Goal: Task Accomplishment & Management: Manage account settings

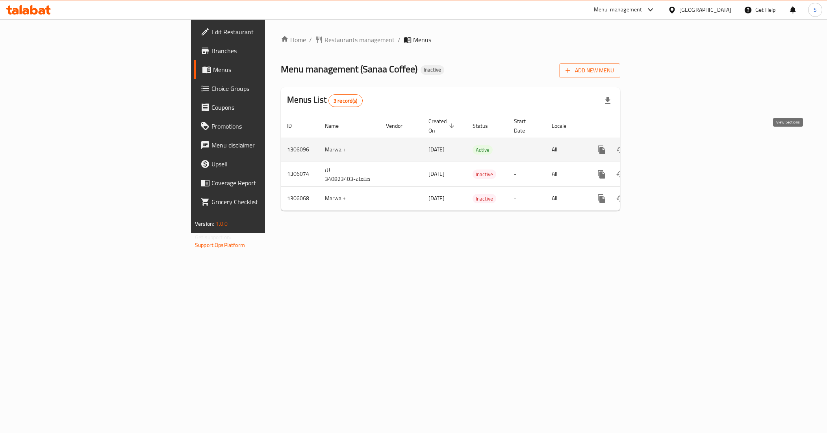
click at [663, 145] on icon "enhanced table" at bounding box center [658, 149] width 9 height 9
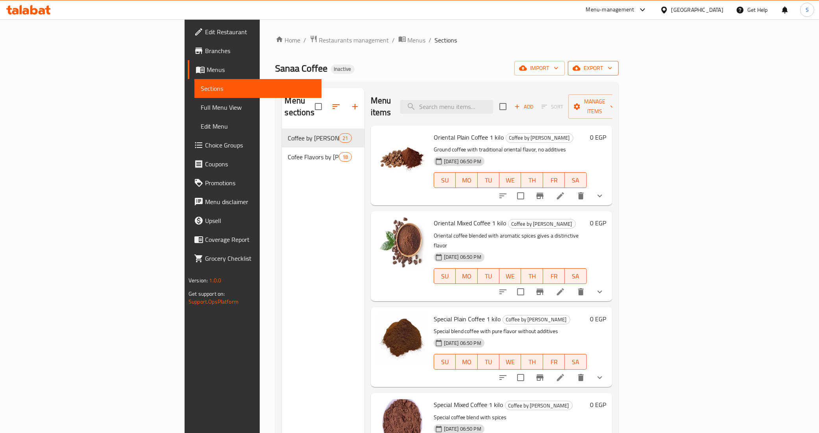
click at [613, 72] on span "export" at bounding box center [593, 68] width 38 height 10
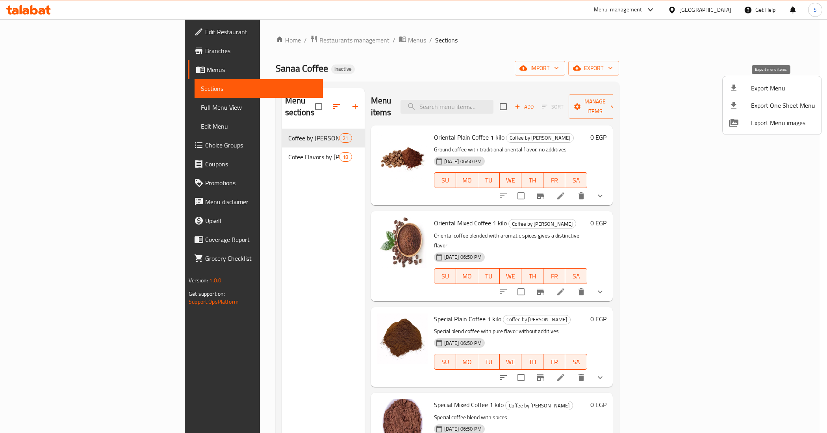
click at [771, 91] on span "Export Menu" at bounding box center [783, 87] width 64 height 9
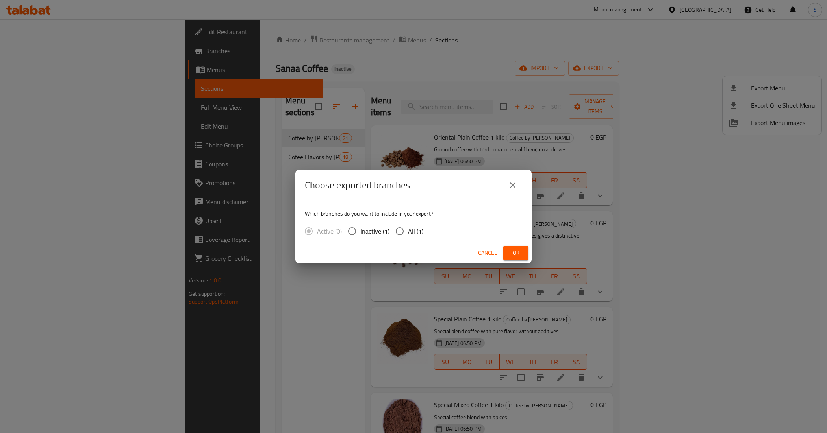
click at [417, 236] on span "All (1)" at bounding box center [415, 231] width 15 height 9
click at [408, 236] on input "All (1)" at bounding box center [399, 231] width 17 height 17
radio input "true"
click at [528, 255] on div "Cancel Ok" at bounding box center [413, 253] width 236 height 21
click at [522, 255] on button "Ok" at bounding box center [515, 253] width 25 height 15
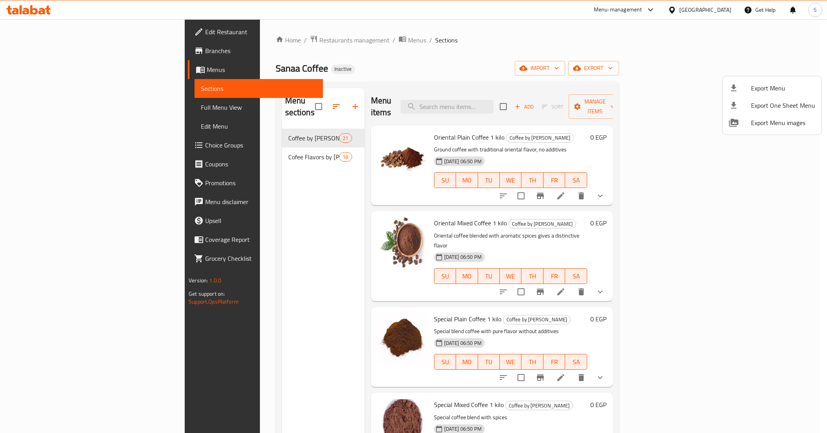
click at [44, 111] on div at bounding box center [413, 216] width 827 height 433
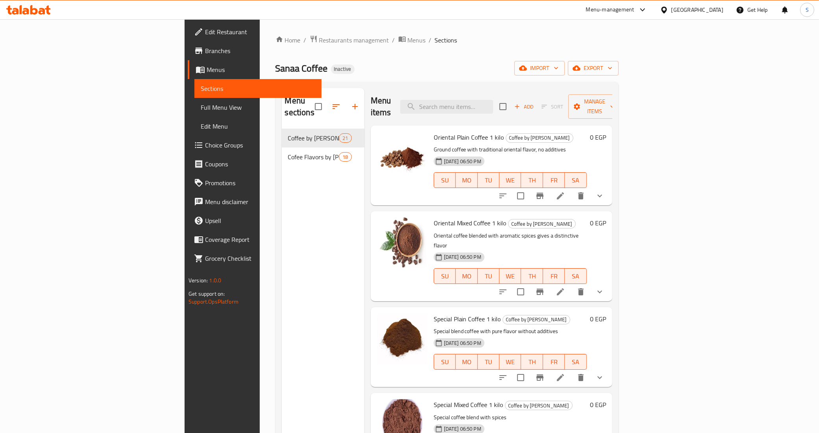
click at [201, 110] on span "Full Menu View" at bounding box center [258, 107] width 115 height 9
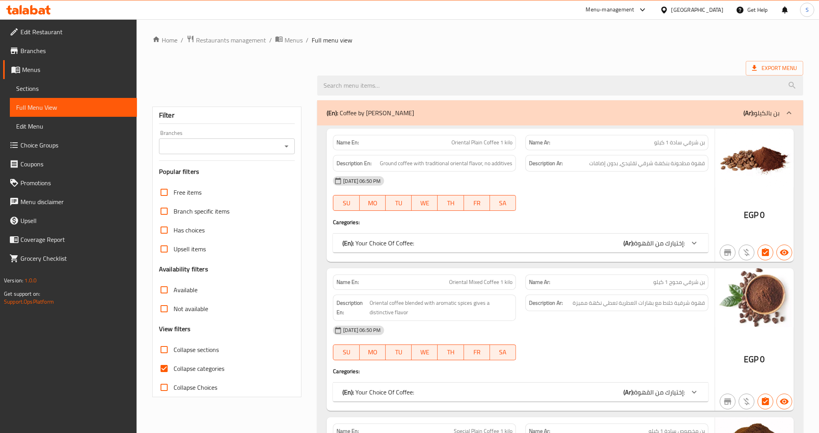
click at [185, 371] on span "Collapse categories" at bounding box center [199, 368] width 51 height 9
click at [174, 371] on input "Collapse categories" at bounding box center [164, 368] width 19 height 19
checkbox input "false"
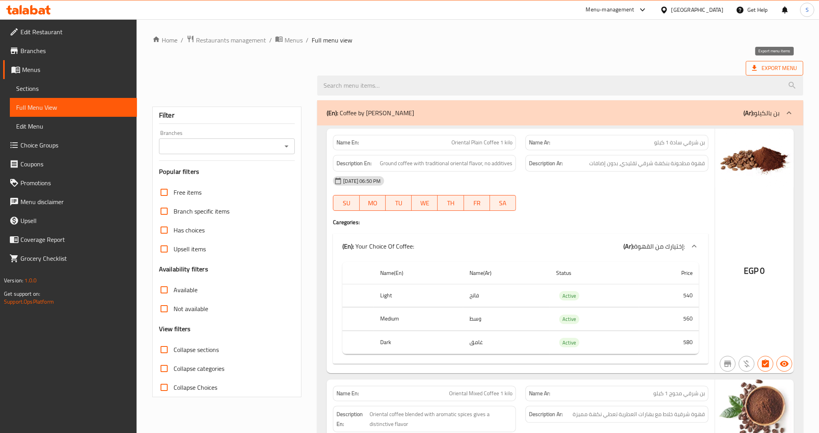
click at [767, 65] on span "Export Menu" at bounding box center [774, 68] width 45 height 10
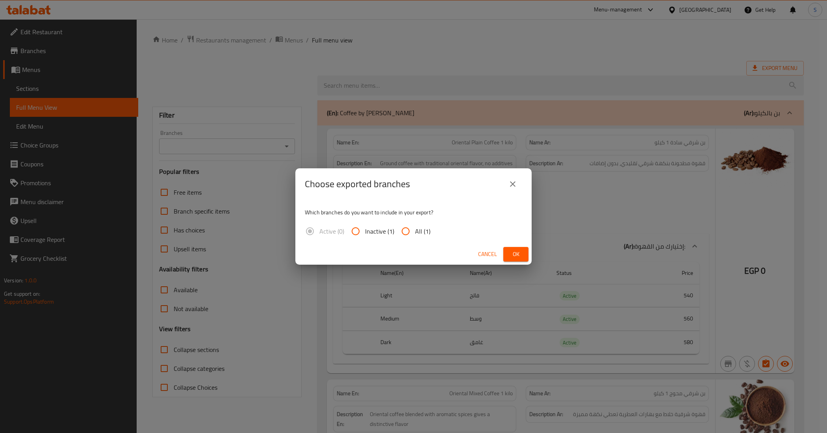
click at [510, 183] on icon "close" at bounding box center [512, 184] width 9 height 9
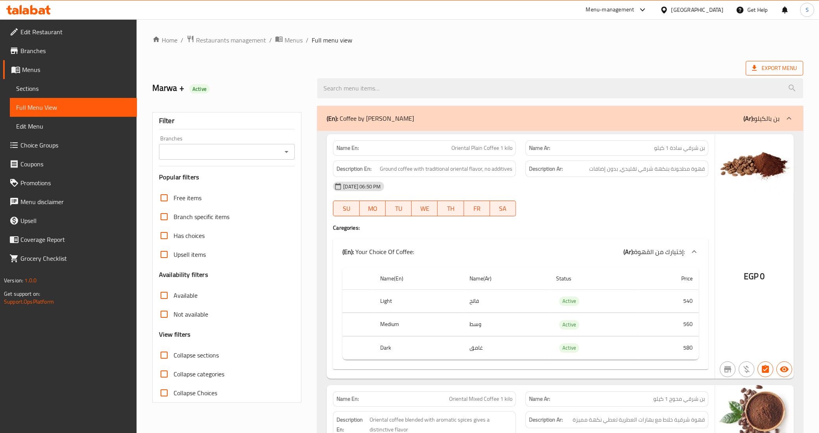
click at [757, 62] on span "Export Menu" at bounding box center [774, 68] width 57 height 15
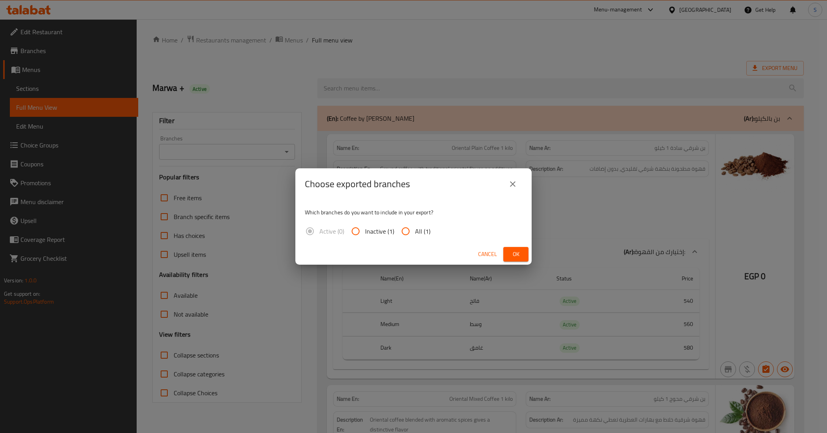
click at [409, 232] on input "All (1)" at bounding box center [405, 231] width 19 height 19
radio input "true"
click at [522, 255] on button "Ok" at bounding box center [515, 254] width 25 height 15
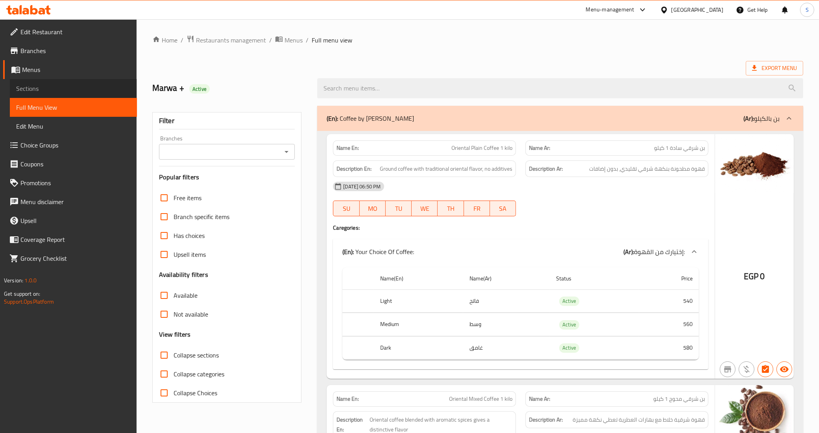
click at [35, 87] on span "Sections" at bounding box center [73, 88] width 115 height 9
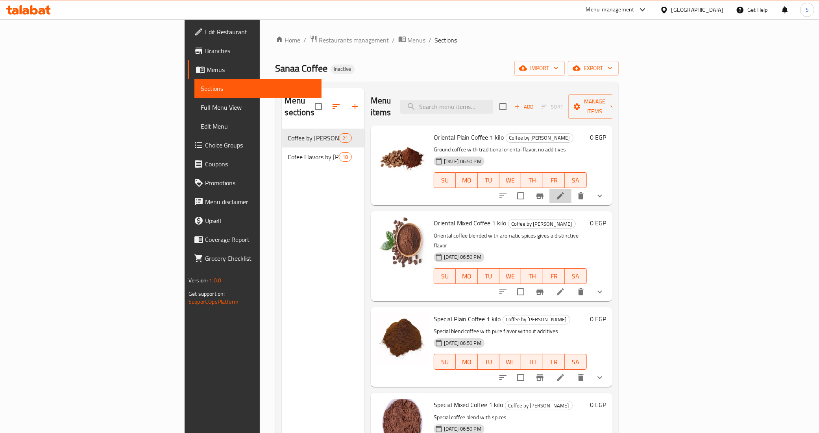
drag, startPoint x: 219, startPoint y: 127, endPoint x: 732, endPoint y: 183, distance: 516.5
drag, startPoint x: 732, startPoint y: 183, endPoint x: 739, endPoint y: 186, distance: 7.1
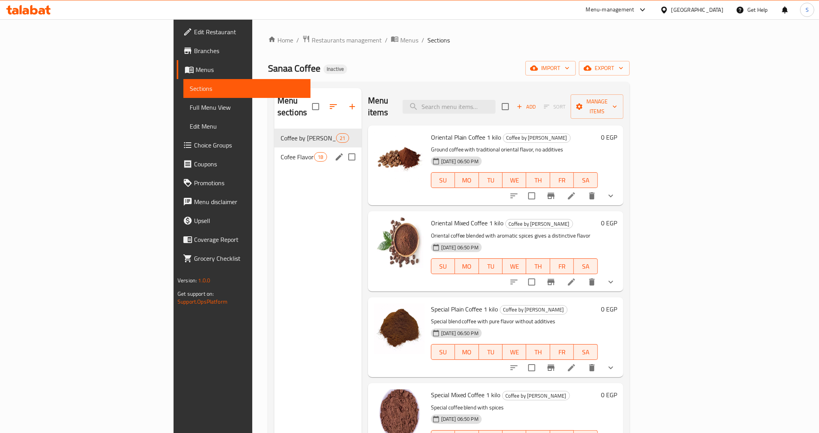
drag, startPoint x: 211, startPoint y: 151, endPoint x: 217, endPoint y: 156, distance: 7.8
click at [274, 151] on div "Cofee Flavors by Kilo 18" at bounding box center [317, 157] width 87 height 19
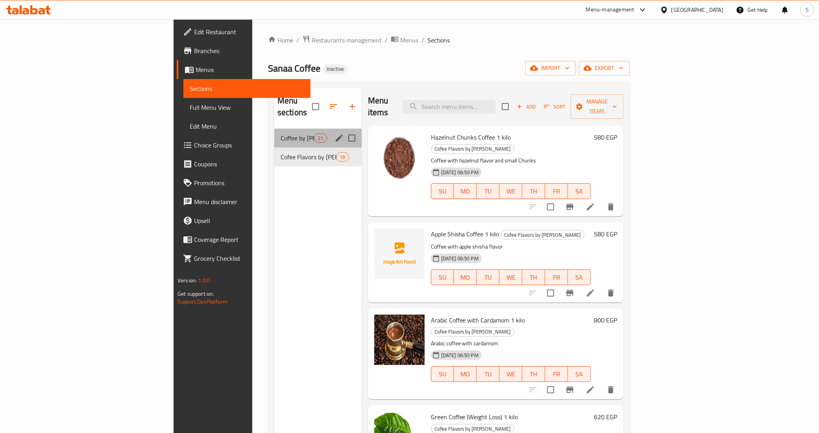
click at [281, 133] on span "Coffee by [PERSON_NAME]" at bounding box center [297, 137] width 33 height 9
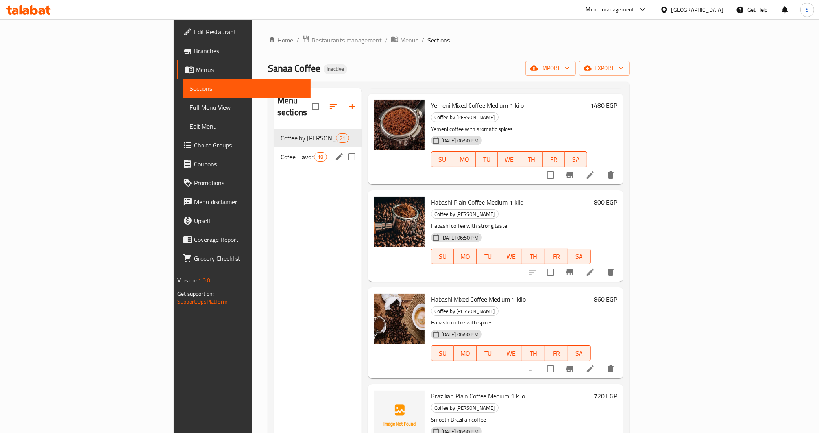
click at [274, 151] on div "Cofee Flavors by Kilo 18" at bounding box center [317, 157] width 87 height 19
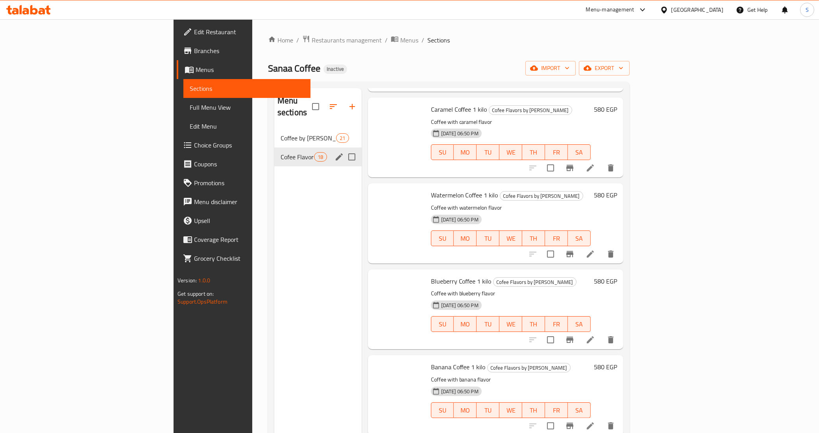
scroll to position [1133, 0]
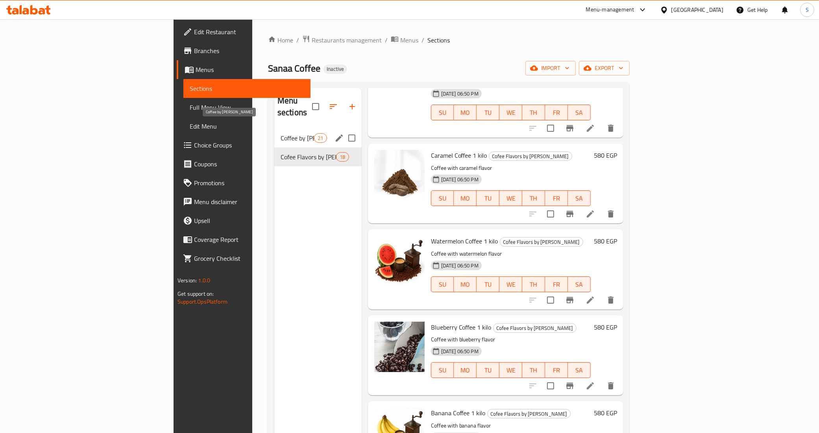
click at [281, 133] on span "Coffee by [PERSON_NAME]" at bounding box center [297, 137] width 33 height 9
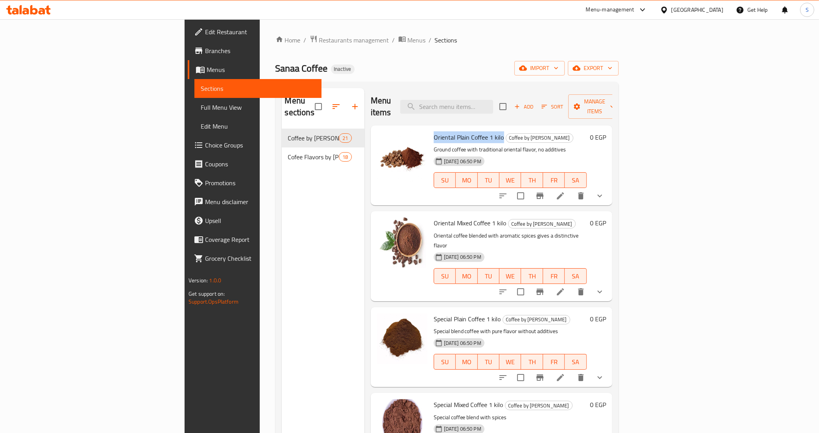
drag, startPoint x: 457, startPoint y: 126, endPoint x: 384, endPoint y: 126, distance: 72.8
click at [431, 129] on div "Oriental Plain Coffee 1 kilo Coffee by Kilo Ground coffee with traditional orie…" at bounding box center [510, 166] width 159 height 74
copy span "Oriental Plain Coffee 1 kilo"
click at [615, 103] on span "Manage items" at bounding box center [595, 107] width 40 height 20
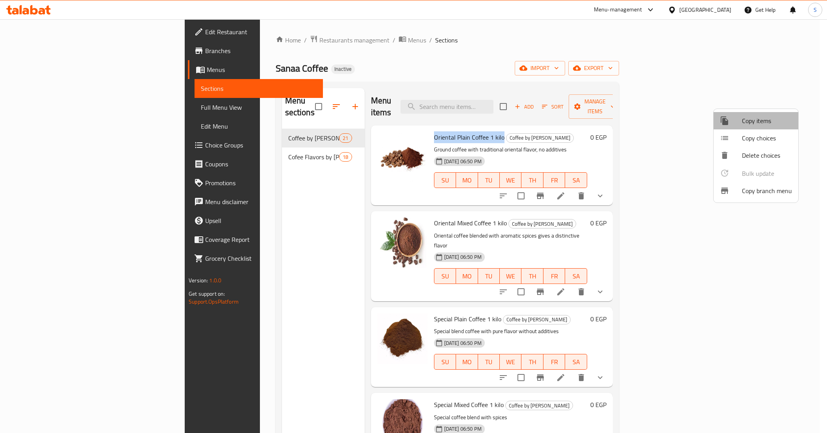
click at [762, 125] on span "Copy items" at bounding box center [767, 120] width 50 height 9
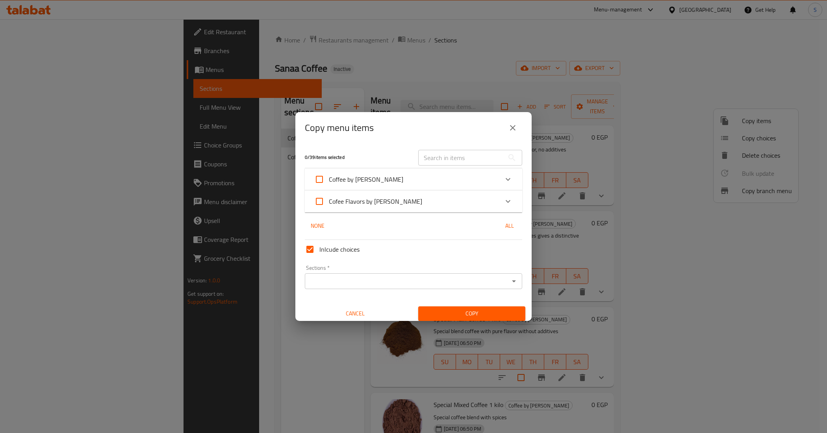
click at [504, 178] on icon "Expand" at bounding box center [507, 179] width 9 height 9
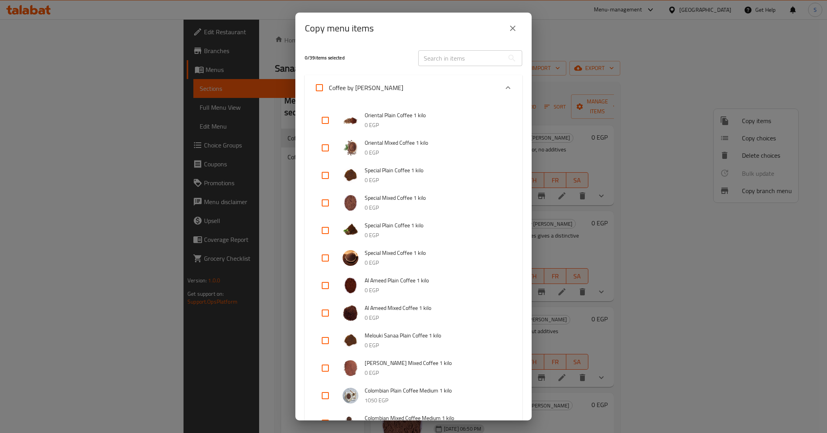
drag, startPoint x: 329, startPoint y: 122, endPoint x: 331, endPoint y: 155, distance: 32.7
click at [329, 124] on input "checkbox" at bounding box center [325, 120] width 19 height 19
checkbox input "true"
click at [323, 154] on input "checkbox" at bounding box center [325, 148] width 19 height 19
checkbox input "true"
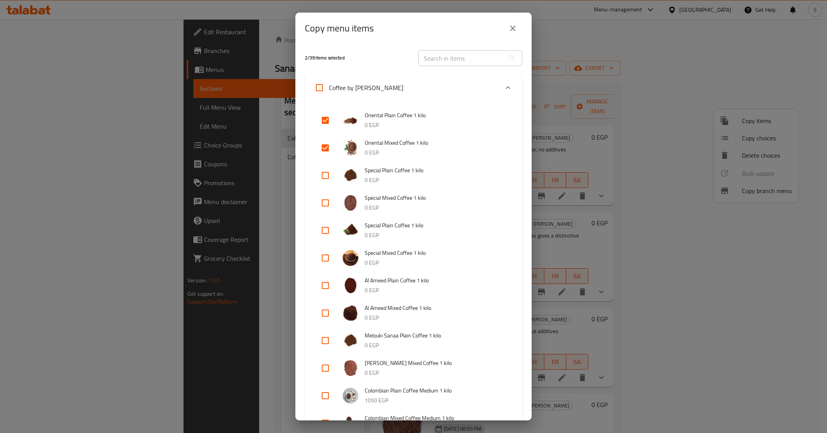
click at [325, 179] on input "checkbox" at bounding box center [325, 175] width 19 height 19
checkbox input "true"
click at [323, 200] on input "checkbox" at bounding box center [325, 203] width 19 height 19
checkbox input "true"
click at [326, 237] on input "checkbox" at bounding box center [325, 230] width 19 height 19
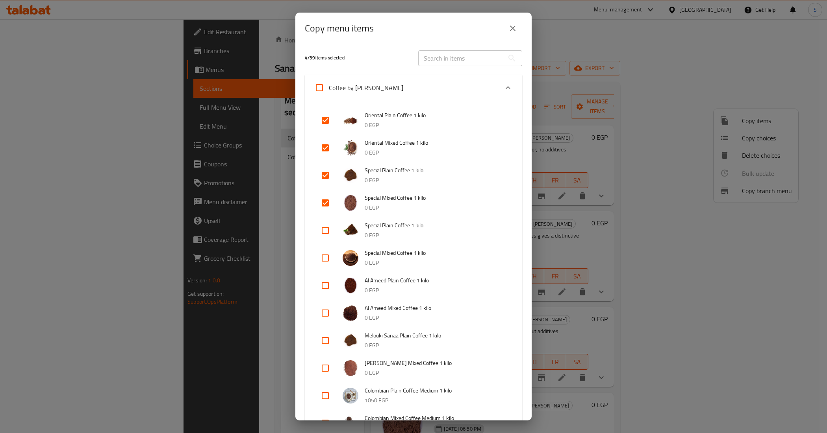
checkbox input "true"
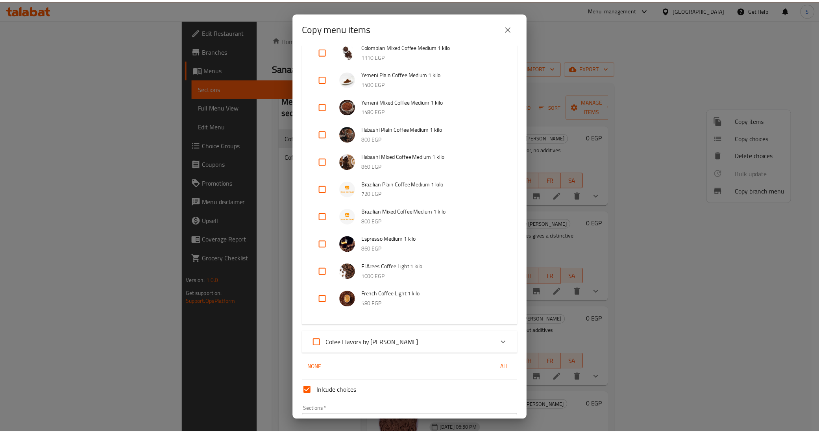
scroll to position [418, 0]
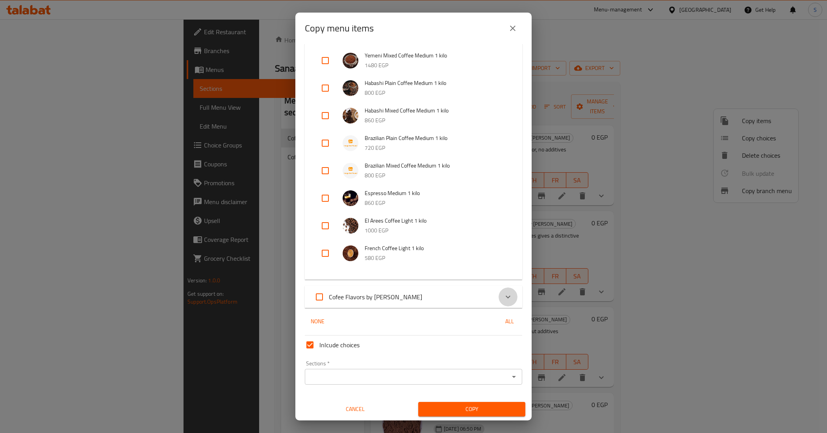
click at [503, 296] on icon "Expand" at bounding box center [507, 297] width 9 height 9
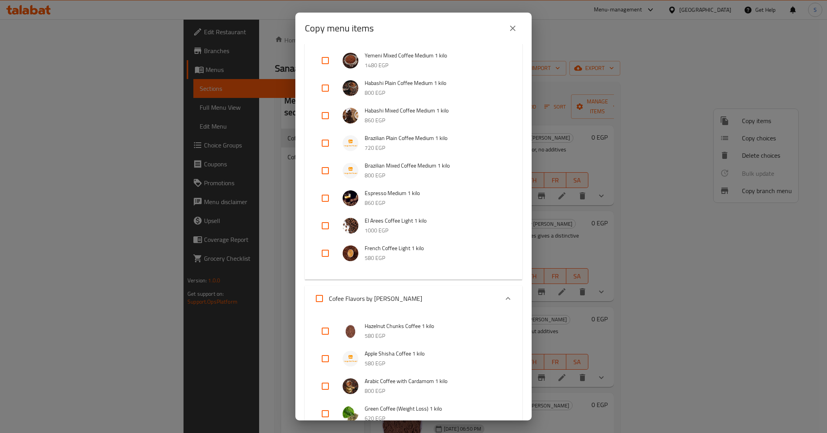
click at [503, 295] on icon "Expand" at bounding box center [507, 298] width 9 height 9
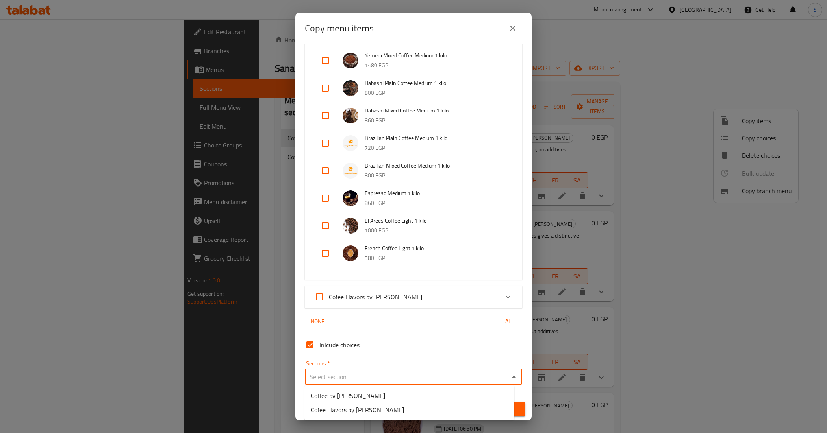
click at [468, 381] on input "Sections   *" at bounding box center [407, 377] width 200 height 11
click at [371, 400] on li "Coffee by [PERSON_NAME]" at bounding box center [409, 396] width 210 height 14
type input "Coffee by [PERSON_NAME]"
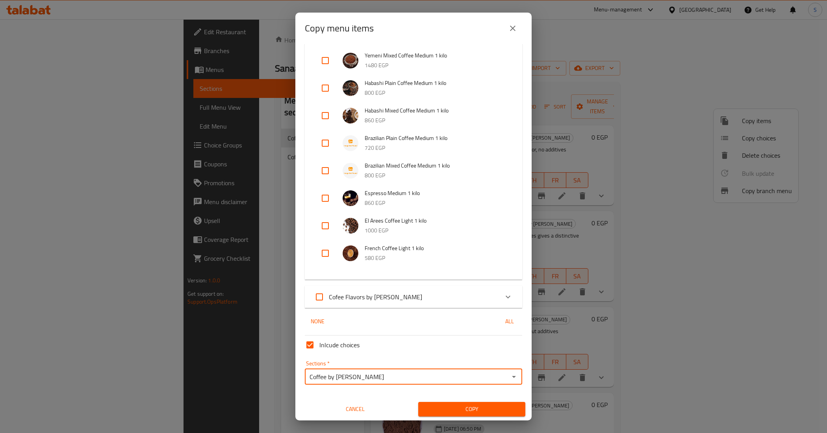
click at [463, 406] on span "Copy" at bounding box center [471, 410] width 94 height 10
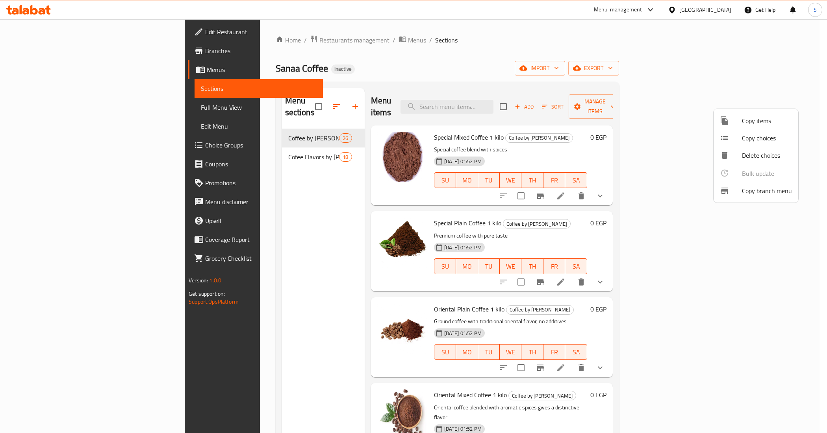
click at [809, 265] on div at bounding box center [413, 216] width 827 height 433
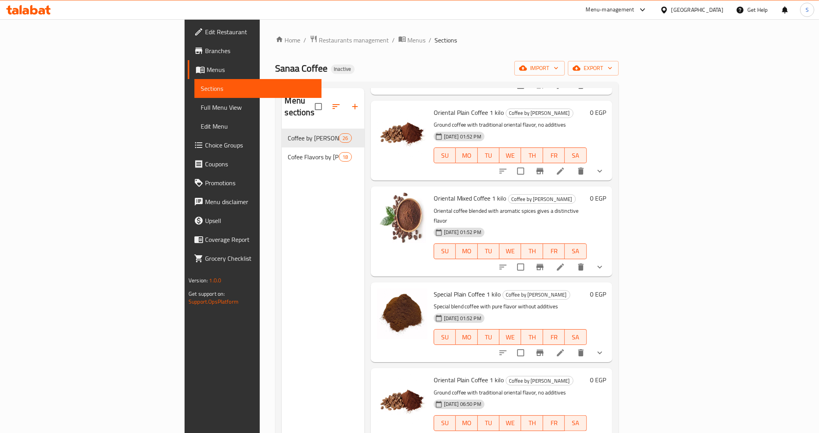
scroll to position [0, 0]
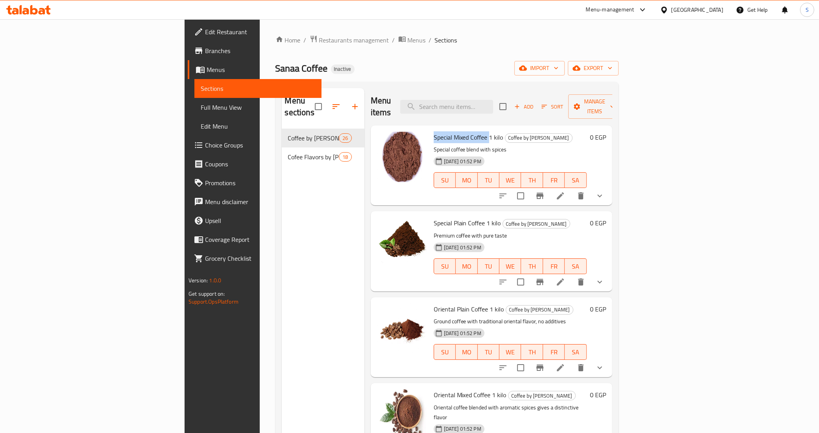
drag, startPoint x: 444, startPoint y: 125, endPoint x: 388, endPoint y: 130, distance: 56.6
click at [434, 132] on span "Special Mixed Coffee 1 kilo" at bounding box center [469, 138] width 70 height 12
copy span "Special Mixed Coffee"
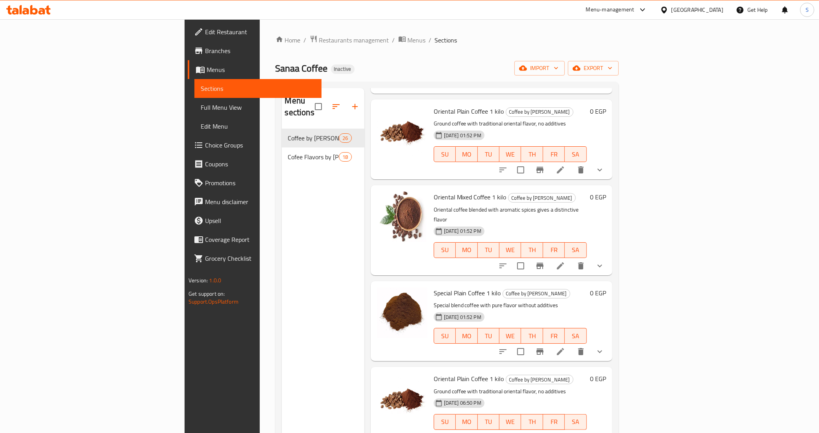
scroll to position [141, 0]
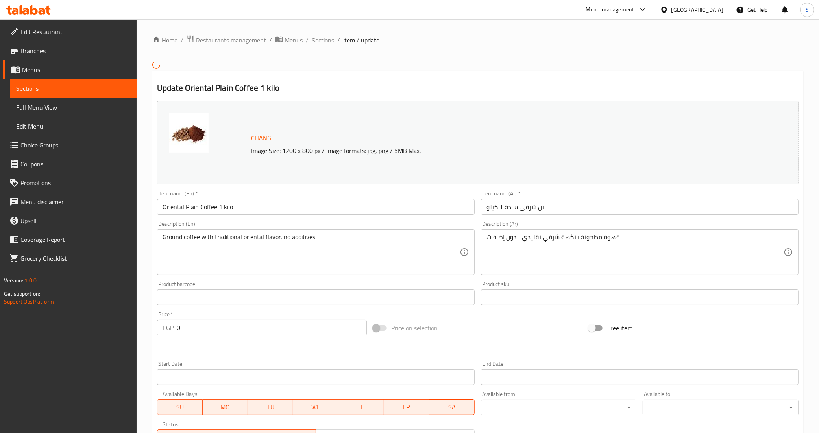
click at [40, 107] on span "Full Menu View" at bounding box center [73, 107] width 115 height 9
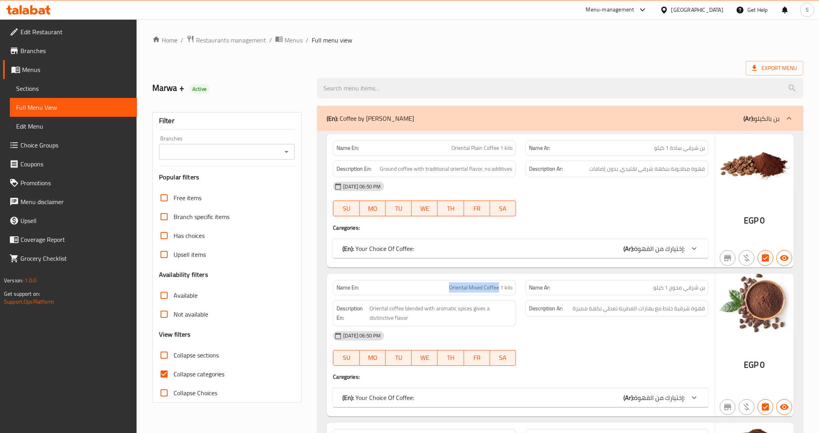
drag, startPoint x: 449, startPoint y: 287, endPoint x: 499, endPoint y: 290, distance: 50.1
click at [499, 290] on p "Name En: Oriental Mixed Coffee 1 kilo" at bounding box center [425, 288] width 176 height 8
copy span "Oriental Mixed Coffee"
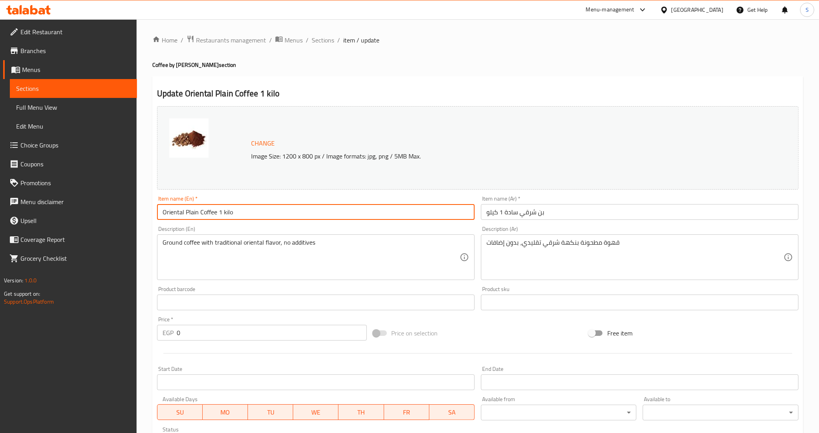
click at [219, 211] on input "Oriental Plain Coffee 1 kilo" at bounding box center [316, 212] width 318 height 16
type input "Oriental Plain Coffee 1/4 kilo"
click at [502, 214] on input "بن شرقي سادة 1 كيلو" at bounding box center [640, 212] width 318 height 16
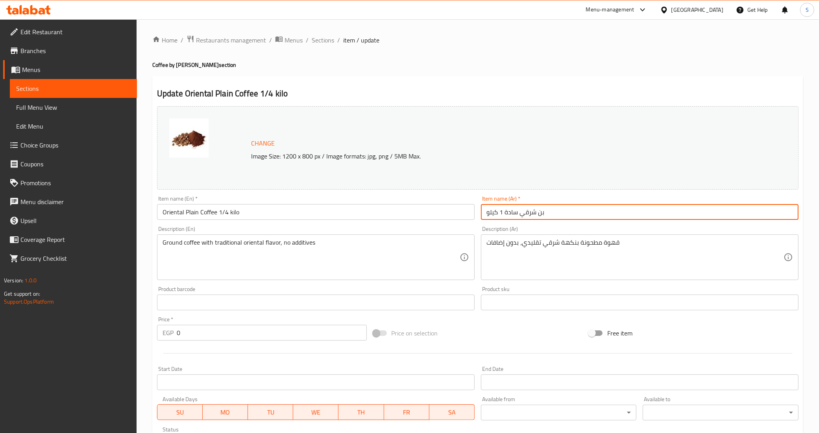
click at [504, 213] on input "بن شرقي سادة 1 كيلو" at bounding box center [640, 212] width 318 height 16
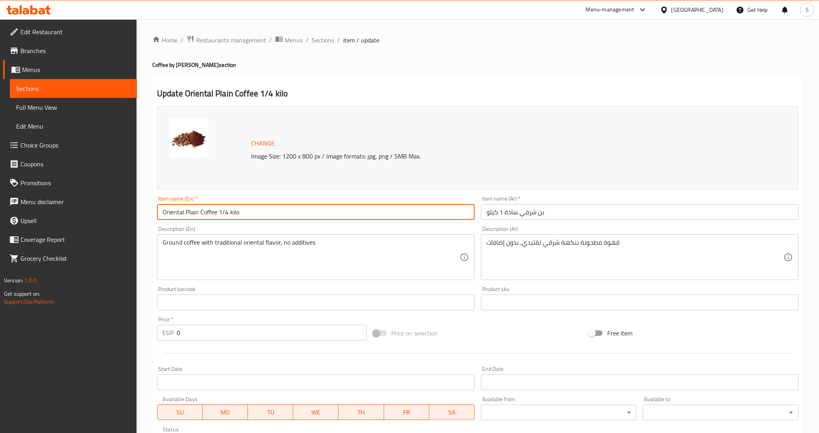
drag, startPoint x: 227, startPoint y: 211, endPoint x: 219, endPoint y: 213, distance: 8.4
click at [219, 213] on input "Oriental Plain Coffee 1/4 kilo" at bounding box center [316, 212] width 318 height 16
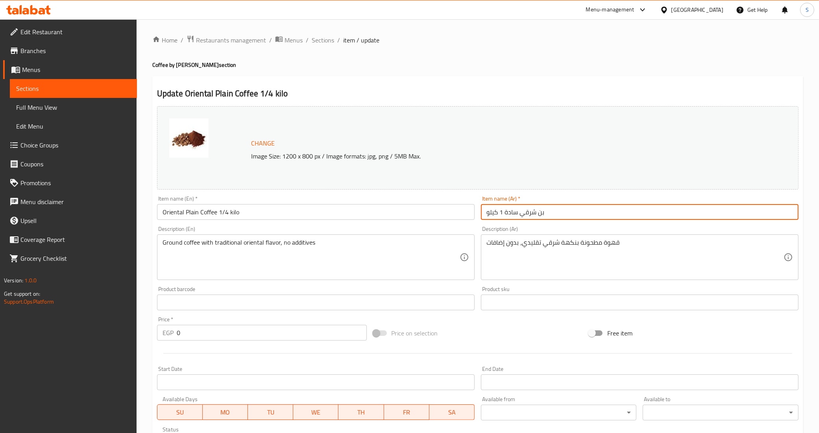
click at [501, 209] on input "بن شرقي سادة 1 كيلو" at bounding box center [640, 212] width 318 height 16
paste input "/4"
type input "بن شرقي سادة 1/4 كيلو"
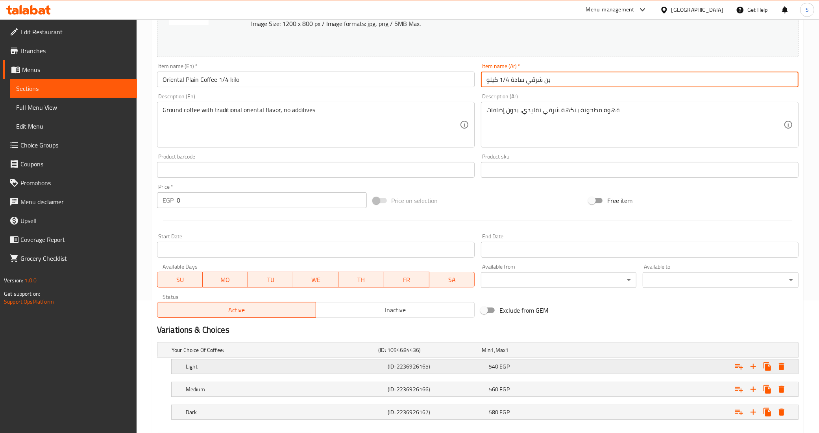
scroll to position [148, 0]
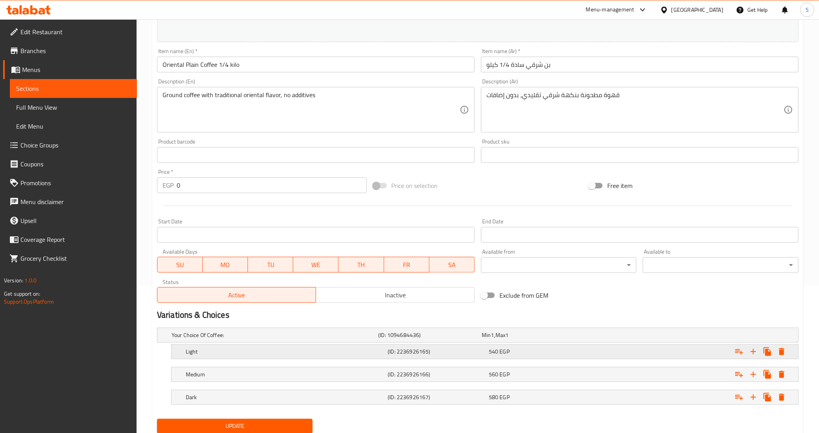
click at [517, 339] on div "540 EGP" at bounding box center [532, 336] width 100 height 8
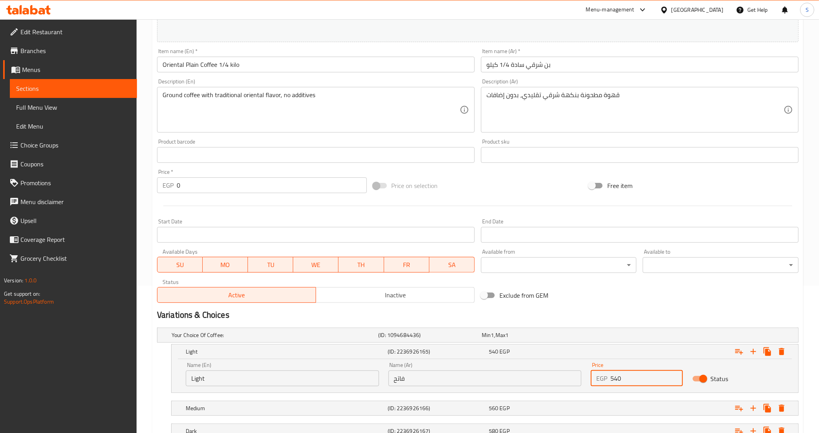
drag, startPoint x: 589, startPoint y: 377, endPoint x: 581, endPoint y: 376, distance: 8.7
click at [581, 376] on div "Name (En) Light Name (En) Name (Ar) فاتح Name (Ar) Price EGP 540 Price Status" at bounding box center [485, 374] width 608 height 33
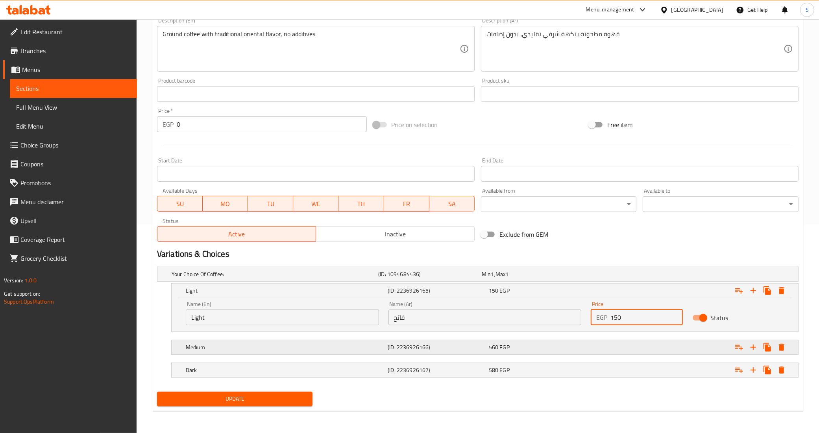
type input "150"
click at [610, 276] on div "Expand" at bounding box center [687, 274] width 207 height 3
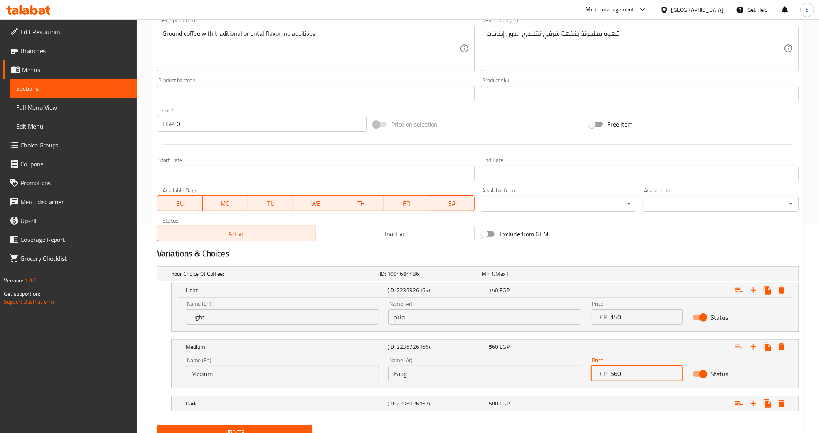
drag, startPoint x: 625, startPoint y: 369, endPoint x: 617, endPoint y: 375, distance: 10.3
click at [617, 375] on input "560" at bounding box center [647, 374] width 72 height 16
click at [620, 374] on input "560" at bounding box center [647, 374] width 72 height 16
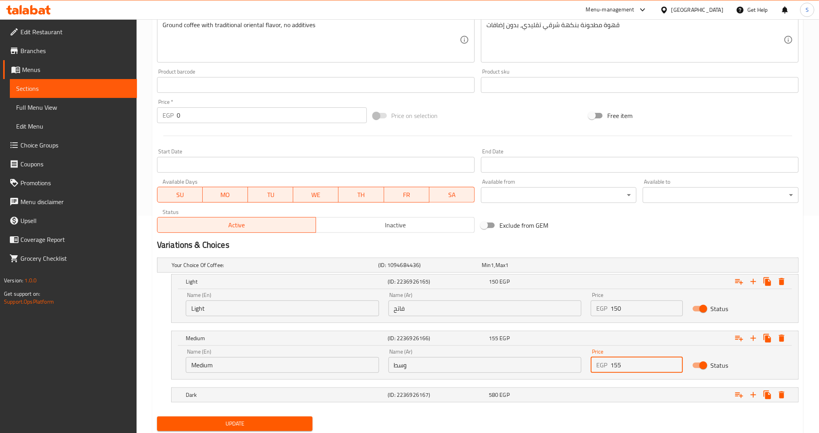
scroll to position [243, 0]
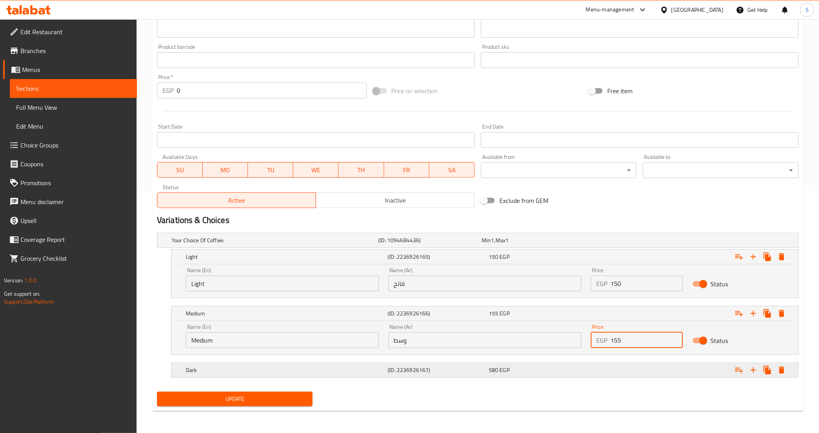
type input "155"
click at [654, 242] on div "Expand" at bounding box center [687, 240] width 207 height 3
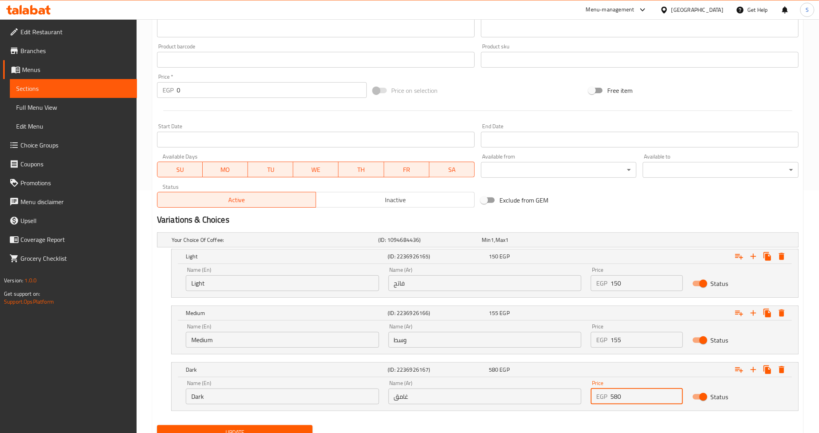
drag, startPoint x: 585, startPoint y: 393, endPoint x: 581, endPoint y: 393, distance: 4.0
click at [581, 393] on div "Name (En) Dark Name (En) Name (Ar) غامق Name (Ar) Price EGP 580 Price Status" at bounding box center [485, 392] width 608 height 33
type input "160"
click at [257, 429] on span "Update" at bounding box center [234, 433] width 143 height 10
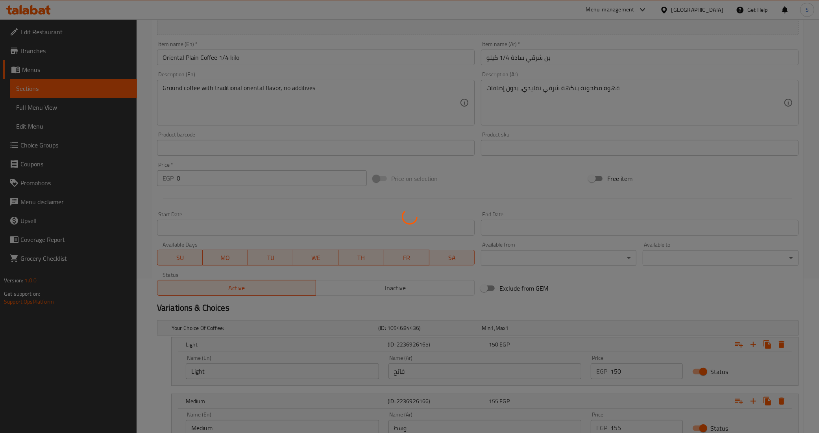
scroll to position [46, 0]
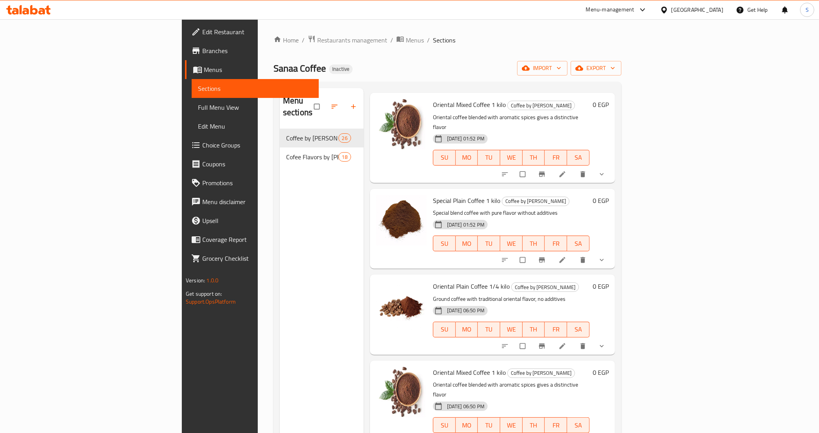
scroll to position [295, 0]
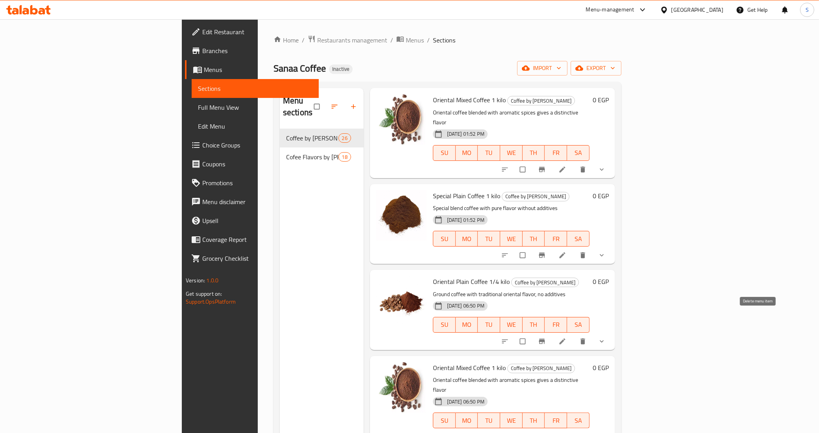
click at [585, 339] on icon "delete" at bounding box center [583, 342] width 5 height 6
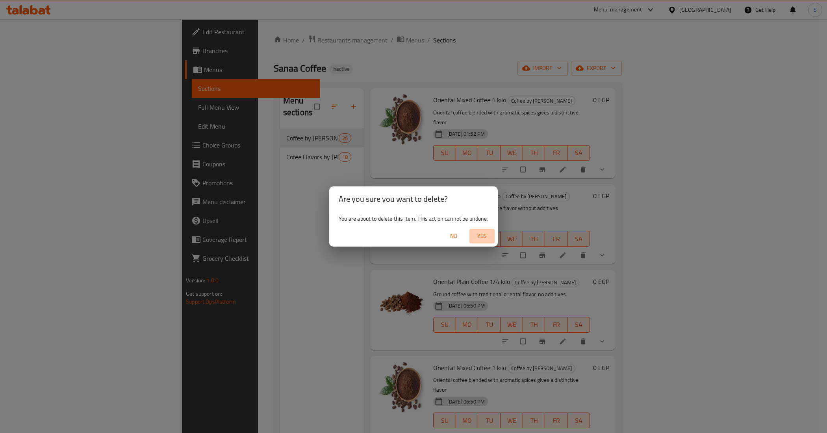
drag, startPoint x: 478, startPoint y: 240, endPoint x: 480, endPoint y: 249, distance: 9.3
click at [479, 240] on span "Yes" at bounding box center [481, 237] width 19 height 10
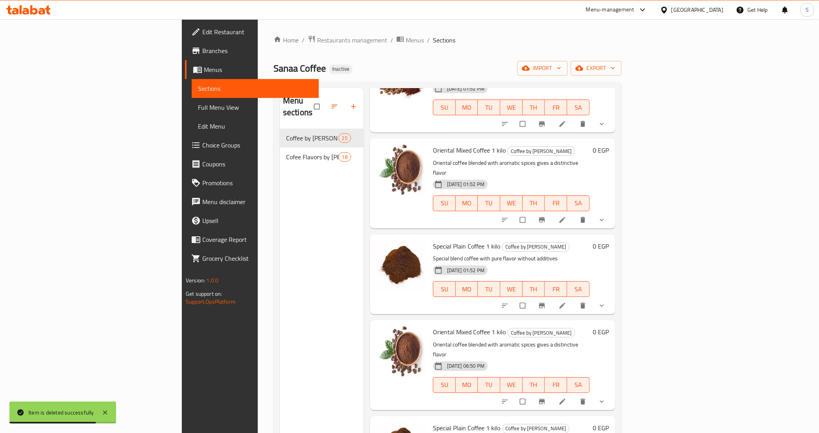
scroll to position [246, 0]
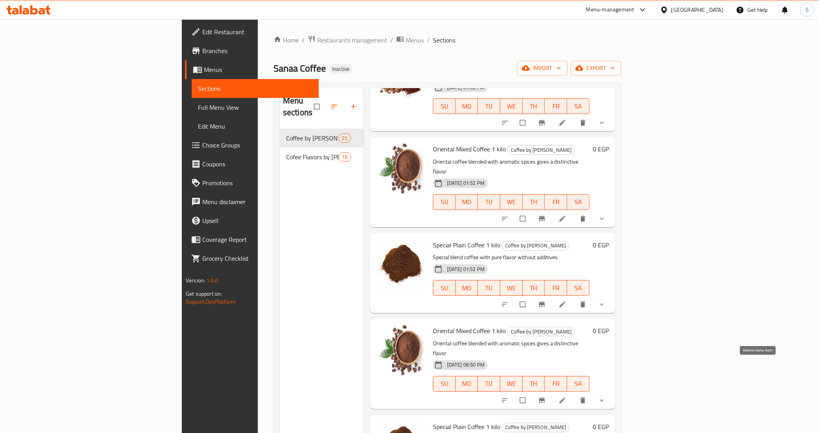
click at [587, 397] on icon "delete" at bounding box center [583, 401] width 8 height 8
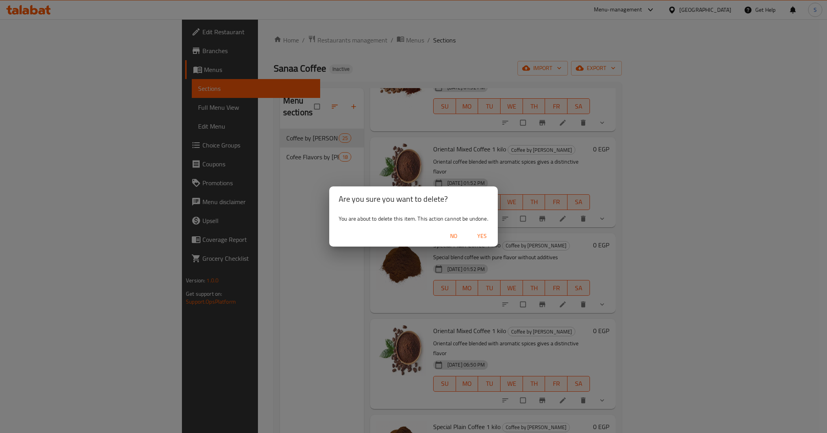
click at [477, 237] on span "Yes" at bounding box center [481, 237] width 19 height 10
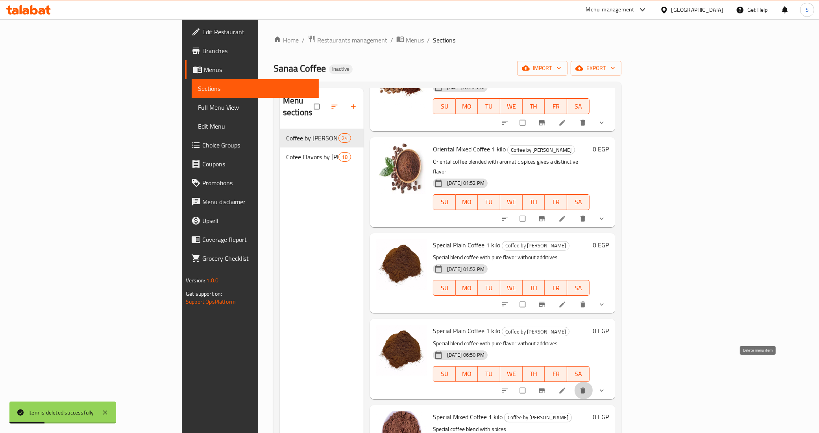
click at [587, 387] on icon "delete" at bounding box center [583, 391] width 8 height 8
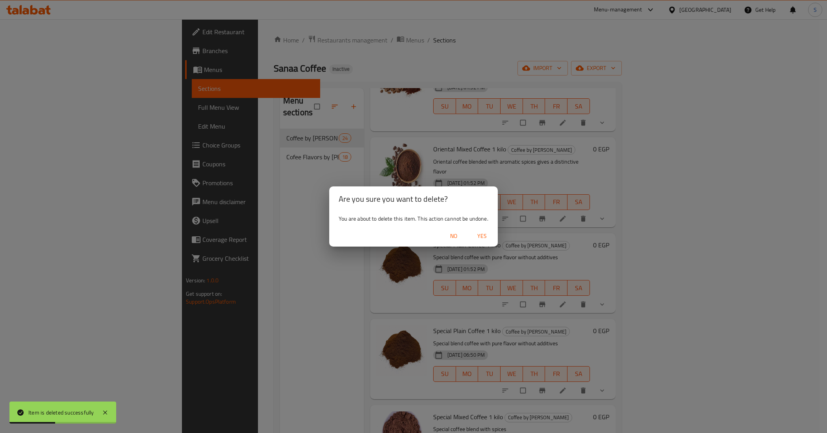
click at [478, 238] on span "Yes" at bounding box center [481, 237] width 19 height 10
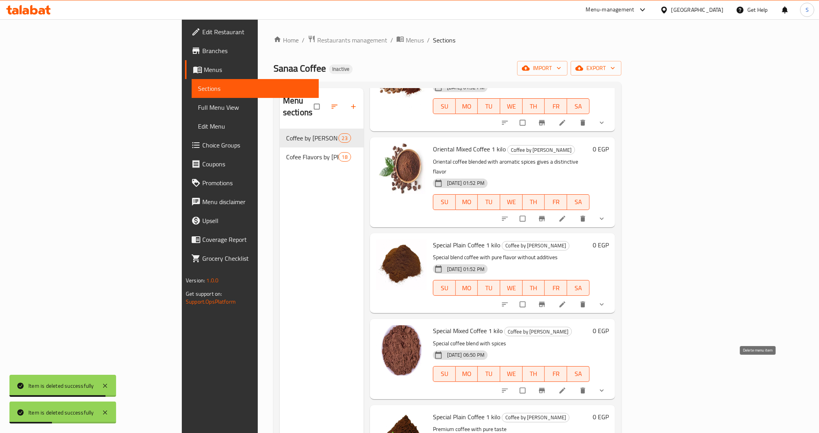
click at [585, 388] on icon "delete" at bounding box center [583, 391] width 5 height 6
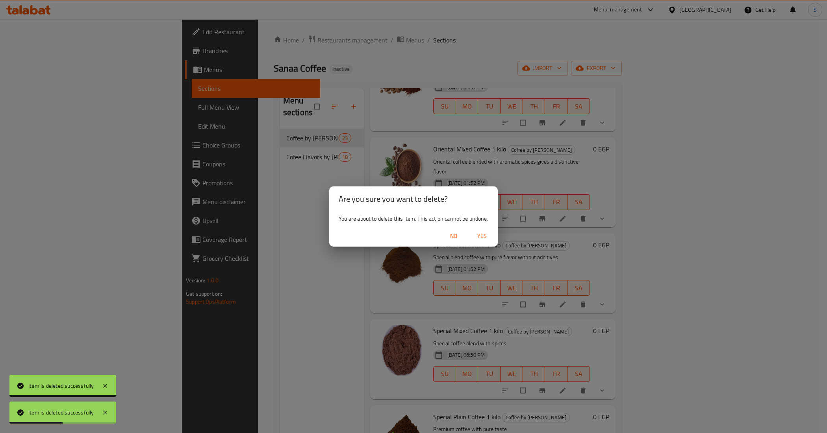
click at [490, 237] on span "Yes" at bounding box center [481, 237] width 19 height 10
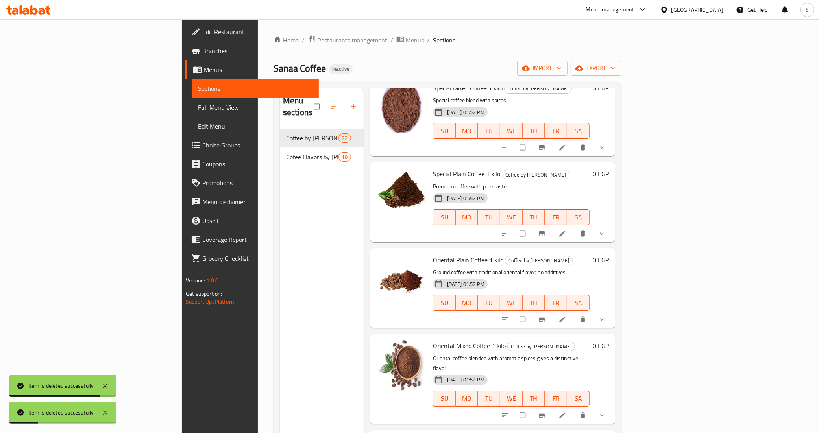
scroll to position [197, 0]
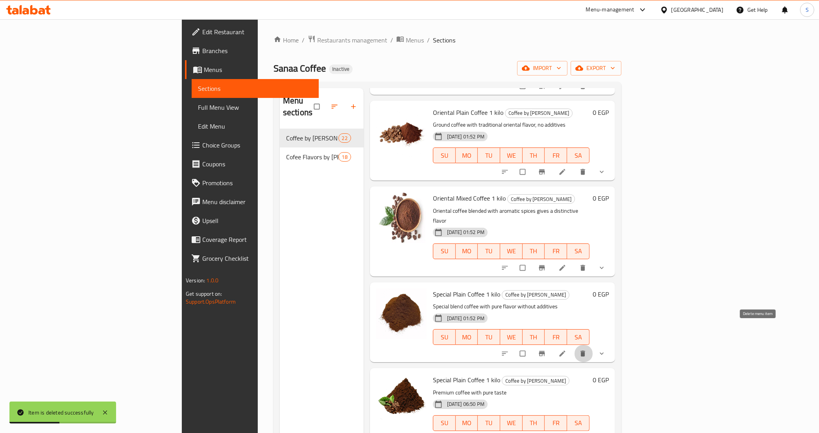
click at [585, 351] on icon "delete" at bounding box center [583, 354] width 5 height 6
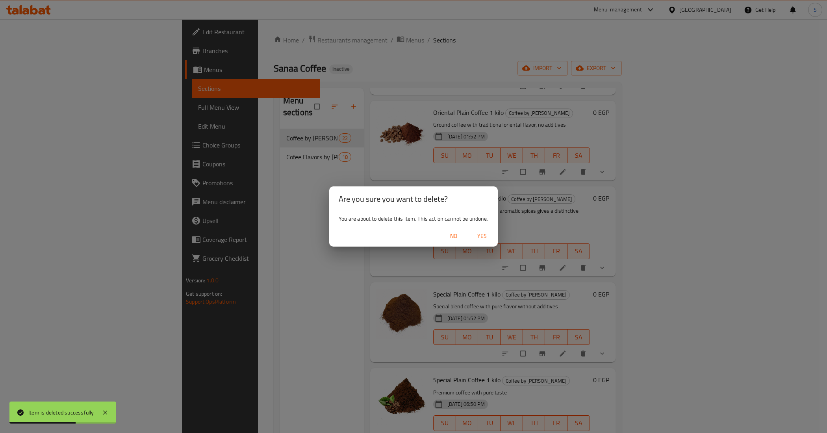
click at [478, 237] on span "Yes" at bounding box center [481, 237] width 19 height 10
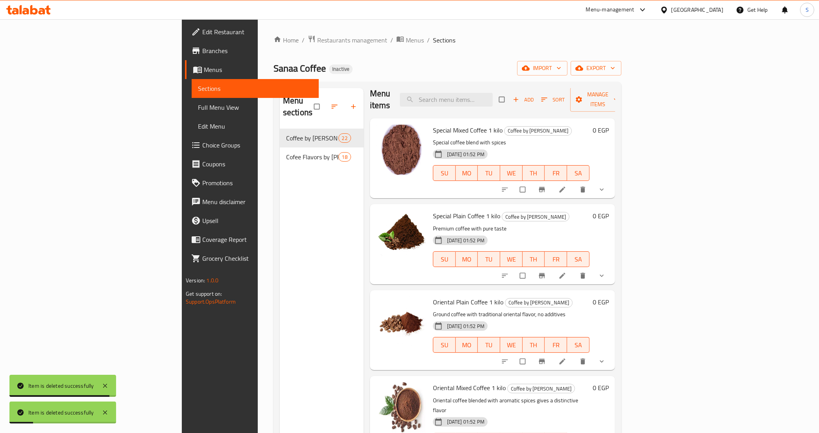
scroll to position [0, 0]
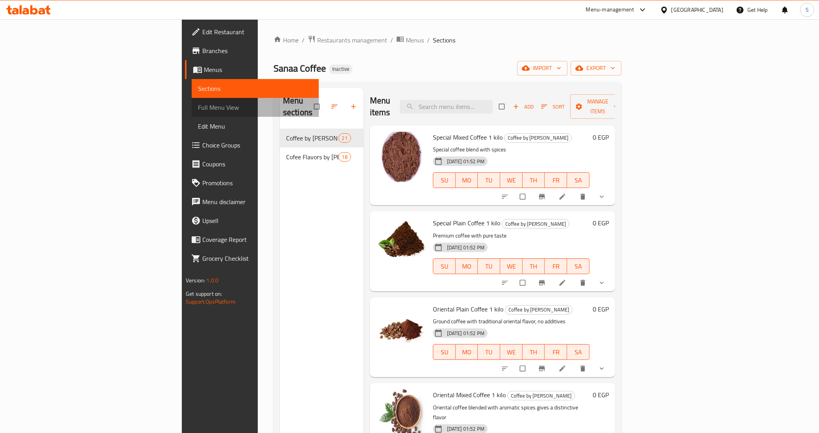
click at [192, 113] on link "Full Menu View" at bounding box center [255, 107] width 127 height 19
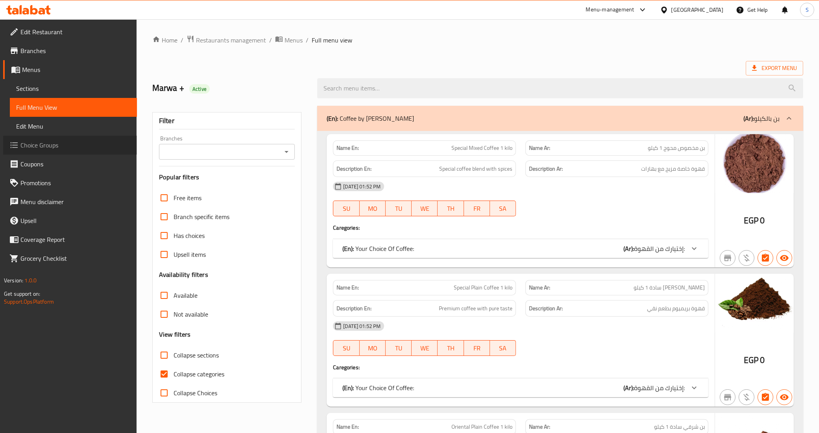
click at [39, 146] on span "Choice Groups" at bounding box center [75, 145] width 110 height 9
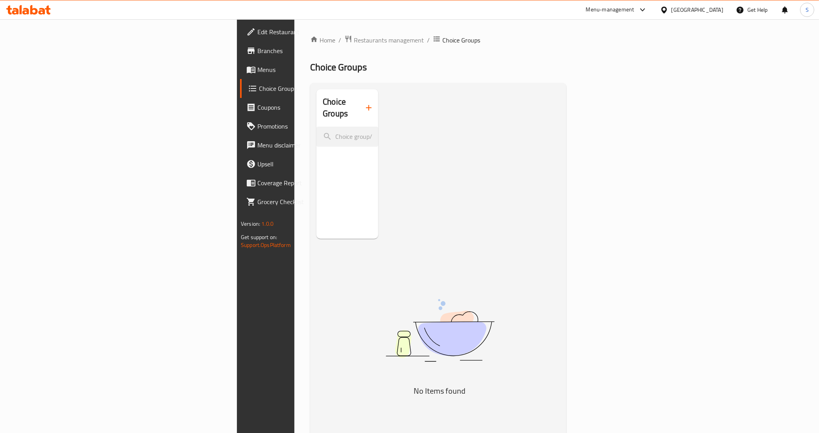
click at [257, 54] on span "Branches" at bounding box center [312, 50] width 110 height 9
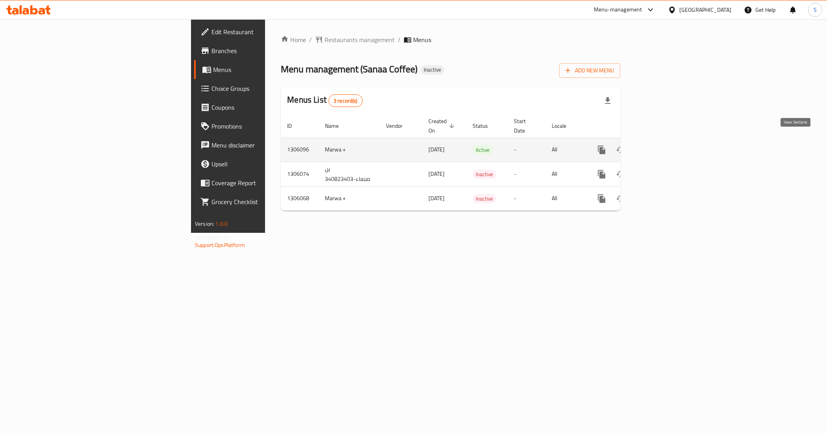
click at [662, 146] on icon "enhanced table" at bounding box center [658, 149] width 7 height 7
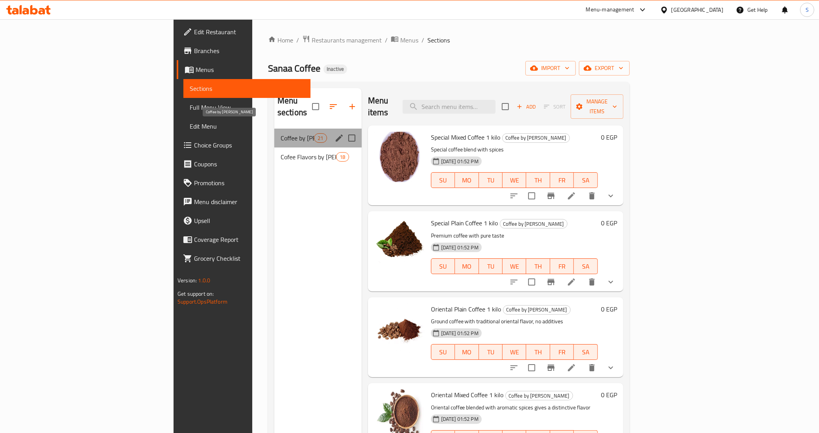
click at [281, 133] on span "Coffee by [PERSON_NAME]" at bounding box center [297, 137] width 33 height 9
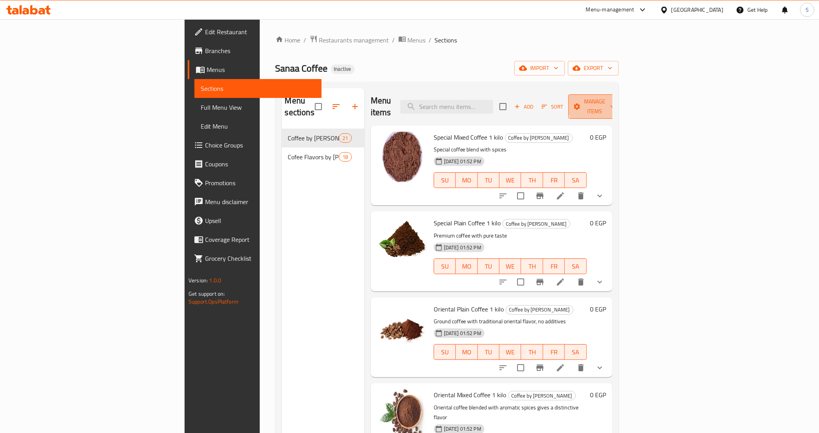
click at [615, 103] on span "Manage items" at bounding box center [595, 107] width 40 height 20
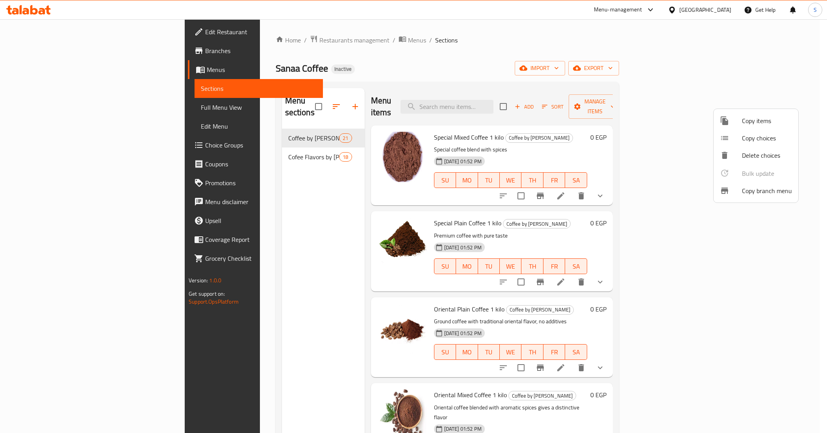
click at [754, 143] on span "Copy choices" at bounding box center [767, 137] width 50 height 9
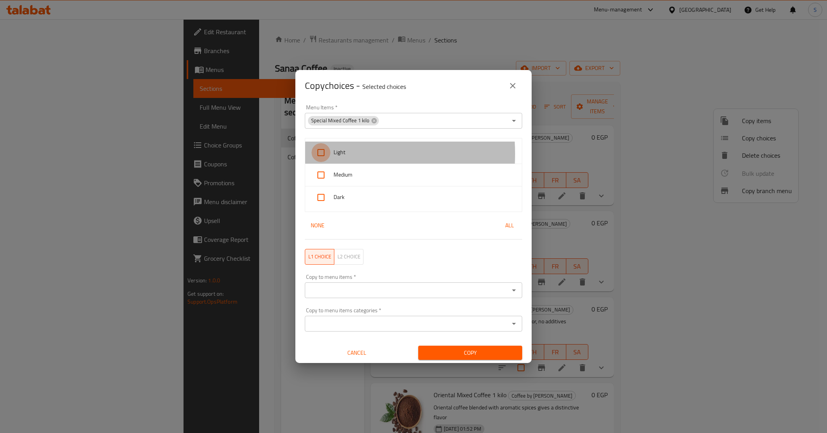
click at [319, 154] on input "checkbox" at bounding box center [320, 152] width 19 height 19
checkbox input "true"
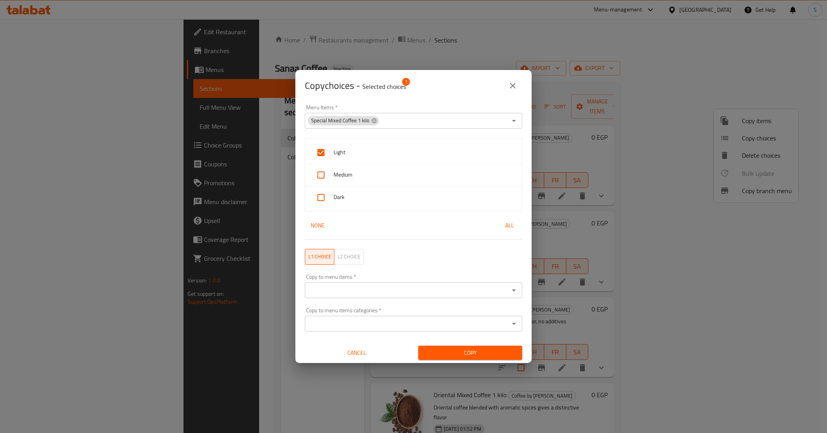
drag, startPoint x: 323, startPoint y: 176, endPoint x: 320, endPoint y: 185, distance: 10.2
click at [323, 176] on input "checkbox" at bounding box center [320, 175] width 19 height 19
checkbox input "true"
click at [319, 197] on input "checkbox" at bounding box center [320, 197] width 19 height 19
checkbox input "true"
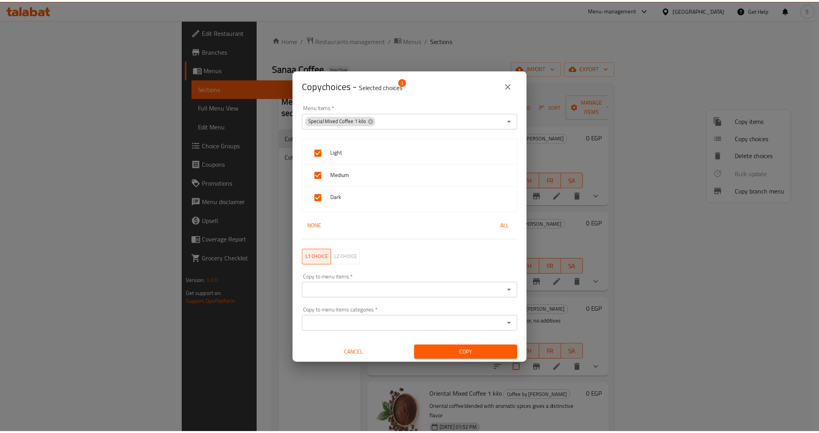
scroll to position [1, 0]
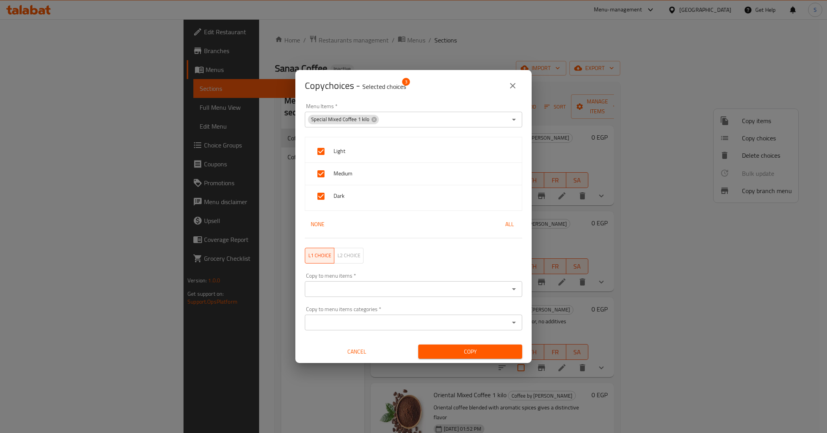
click at [509, 291] on icon "Open" at bounding box center [513, 289] width 9 height 9
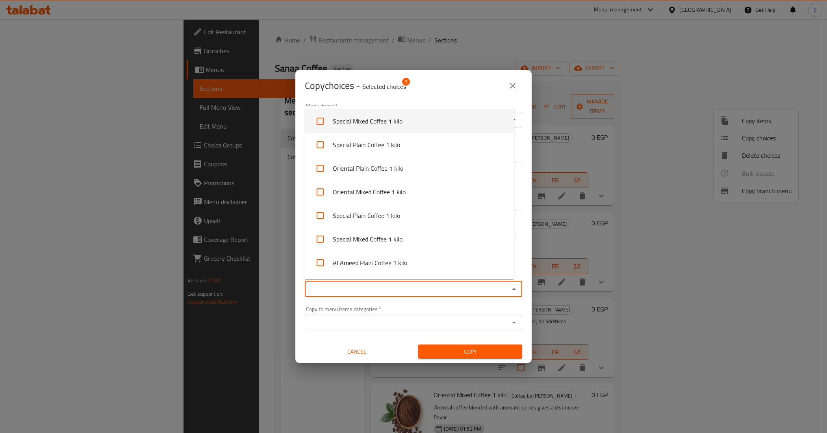
click at [339, 122] on li "Special Mixed Coffee 1 kilo" at bounding box center [409, 121] width 210 height 24
checkbox input "true"
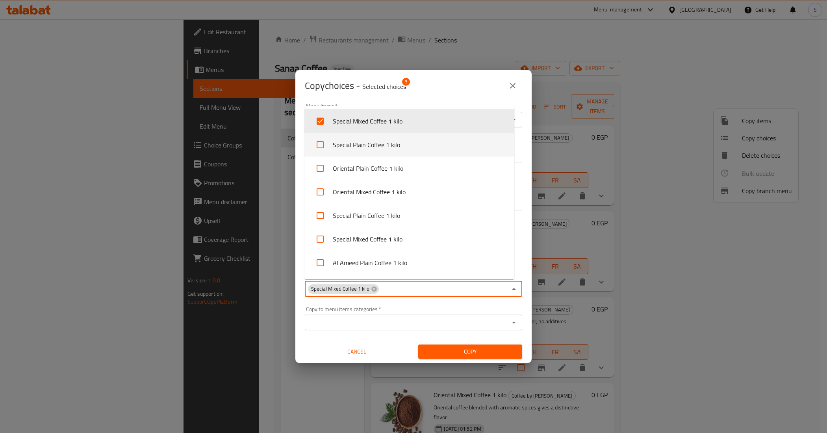
click at [349, 144] on li "Special Plain Coffee 1 kilo" at bounding box center [409, 145] width 210 height 24
checkbox input "true"
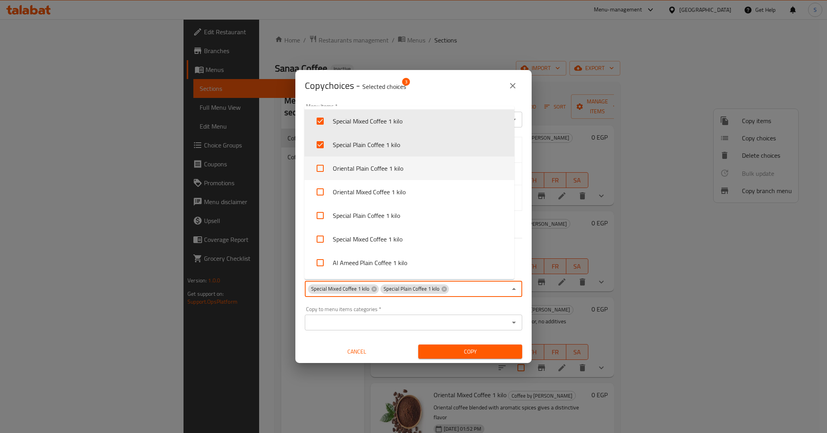
click at [352, 167] on li "Oriental Plain Coffee 1 kilo" at bounding box center [409, 169] width 210 height 24
checkbox input "true"
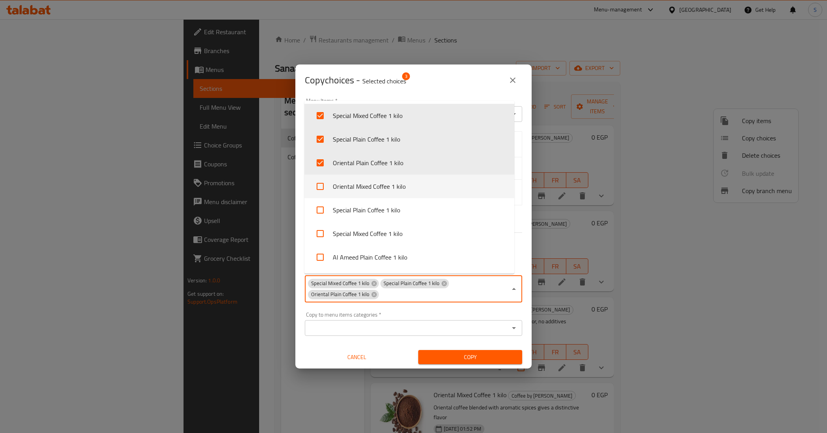
click at [355, 183] on li "Oriental Mixed Coffee 1 kilo" at bounding box center [409, 187] width 210 height 24
checkbox input "true"
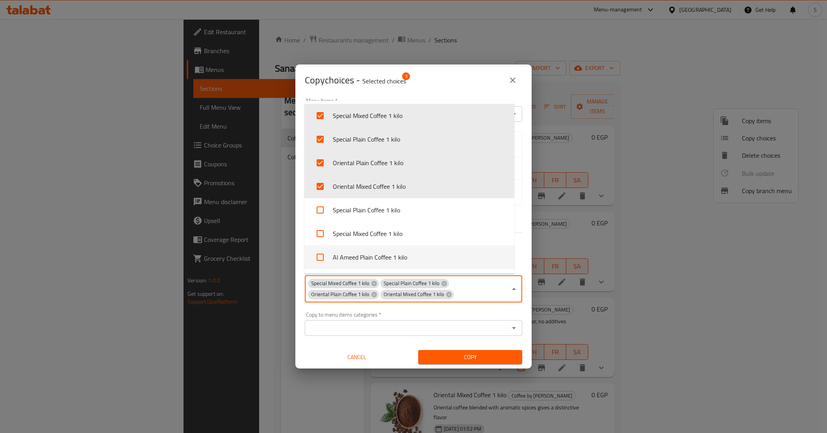
click at [467, 358] on button "Copy" at bounding box center [470, 357] width 104 height 15
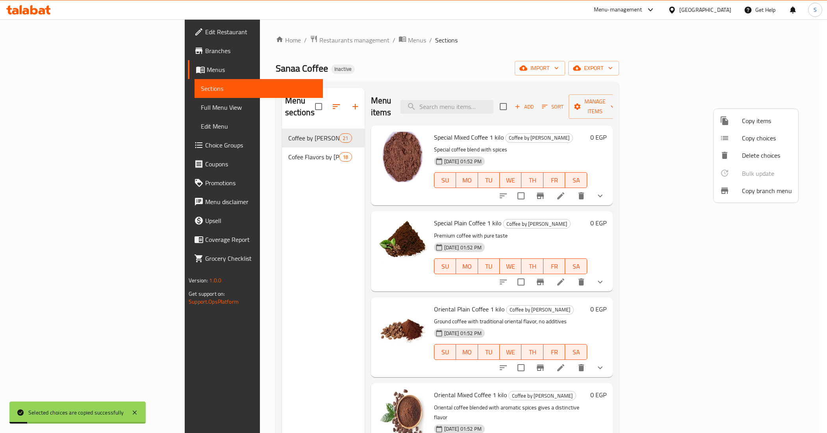
click at [227, 123] on div at bounding box center [413, 216] width 827 height 433
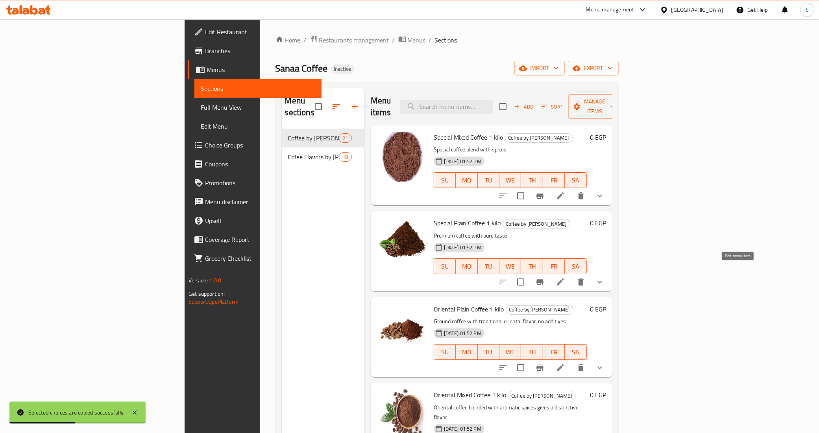
drag, startPoint x: 733, startPoint y: 266, endPoint x: 734, endPoint y: 270, distance: 4.8
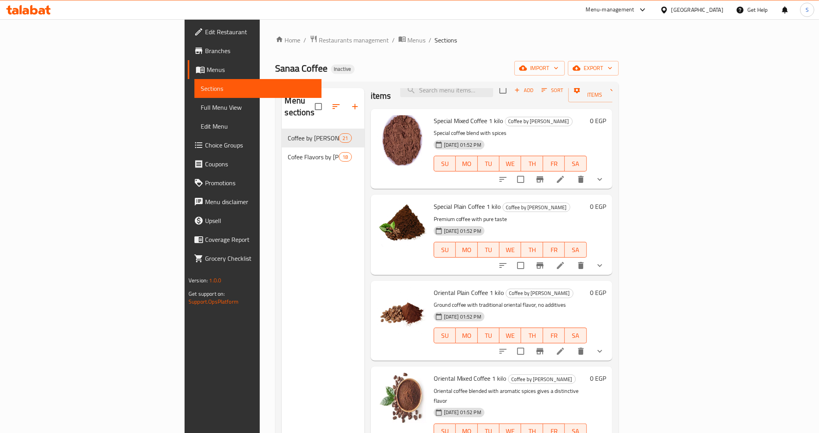
scroll to position [0, 0]
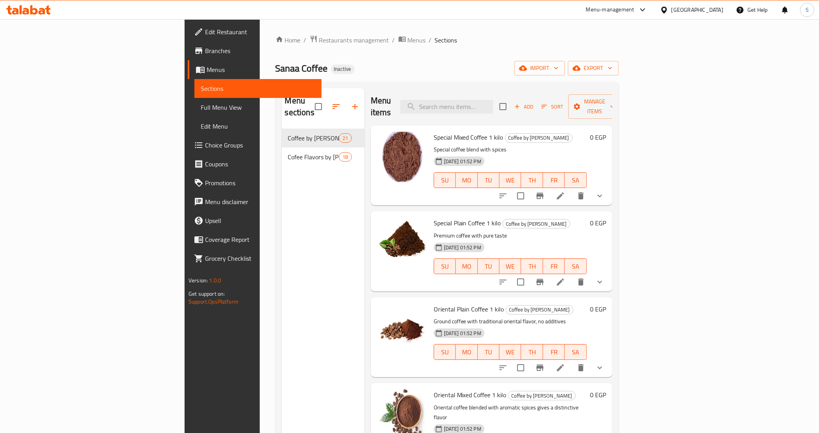
click at [483, 145] on p "Special coffee blend with spices" at bounding box center [510, 150] width 153 height 10
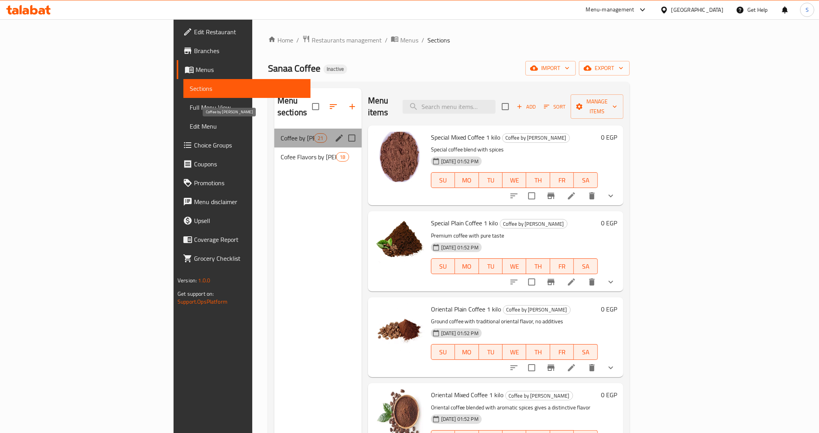
click at [281, 133] on span "Coffee by [PERSON_NAME]" at bounding box center [297, 137] width 33 height 9
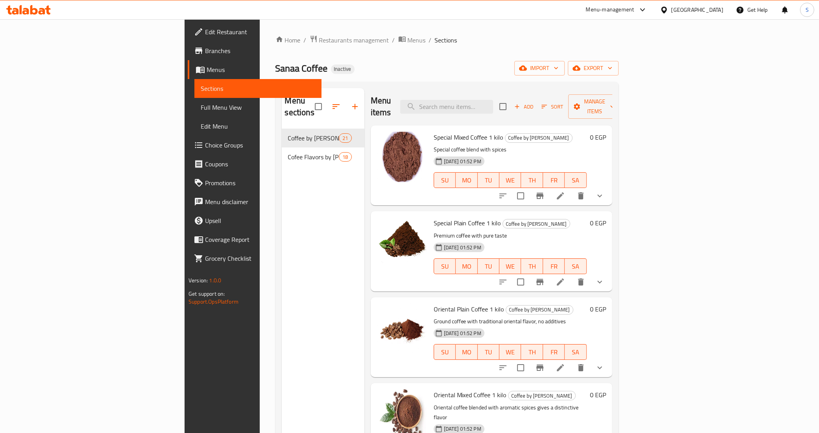
click at [452, 145] on p "Special coffee blend with spices" at bounding box center [510, 150] width 153 height 10
click at [565, 191] on icon at bounding box center [560, 195] width 9 height 9
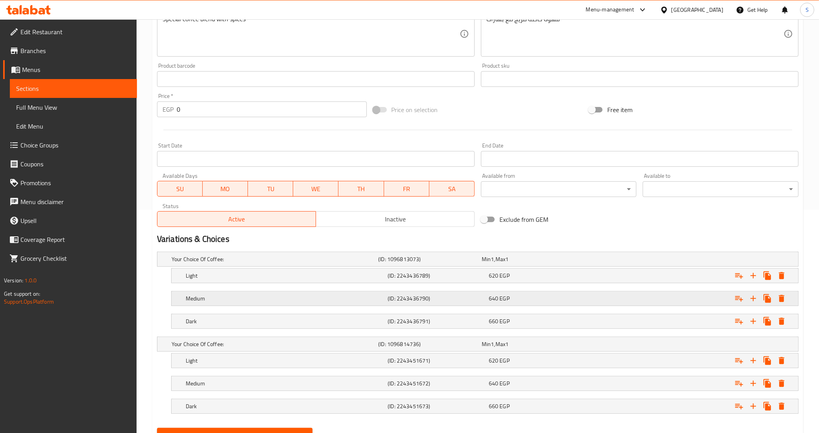
scroll to position [261, 0]
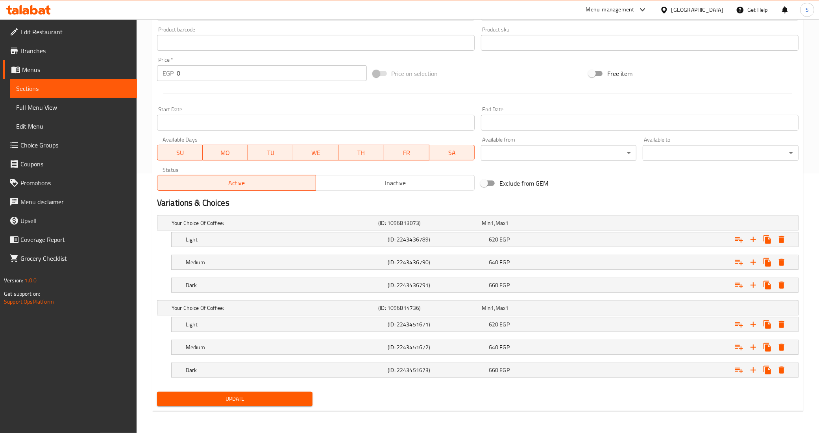
drag, startPoint x: 283, startPoint y: 308, endPoint x: 290, endPoint y: 319, distance: 13.0
click at [283, 227] on h5 "Your Choice Of Coffee:" at bounding box center [274, 223] width 204 height 8
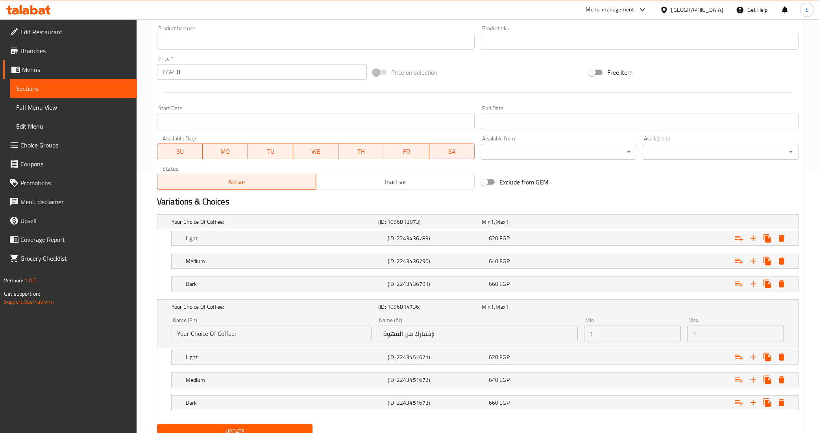
click at [315, 339] on input "Your Choice Of Coffee:" at bounding box center [272, 334] width 200 height 16
click at [275, 337] on input "Your Choice Of Coffee:" at bounding box center [272, 334] width 200 height 16
click at [48, 91] on span "Sections" at bounding box center [73, 88] width 115 height 9
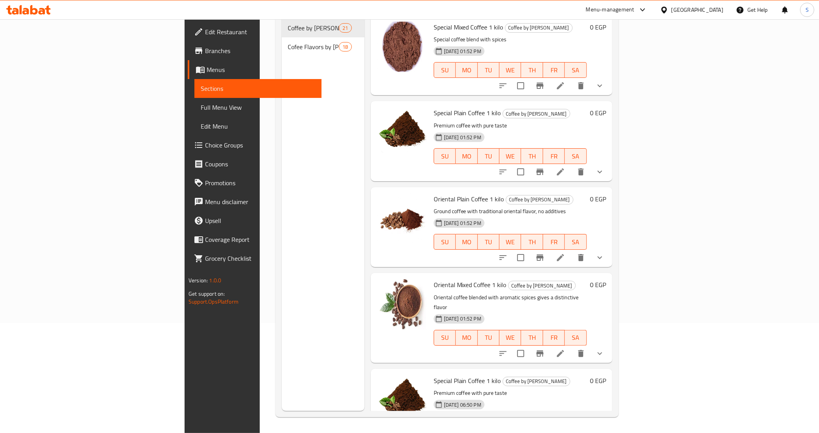
click at [201, 89] on span "Sections" at bounding box center [258, 88] width 115 height 9
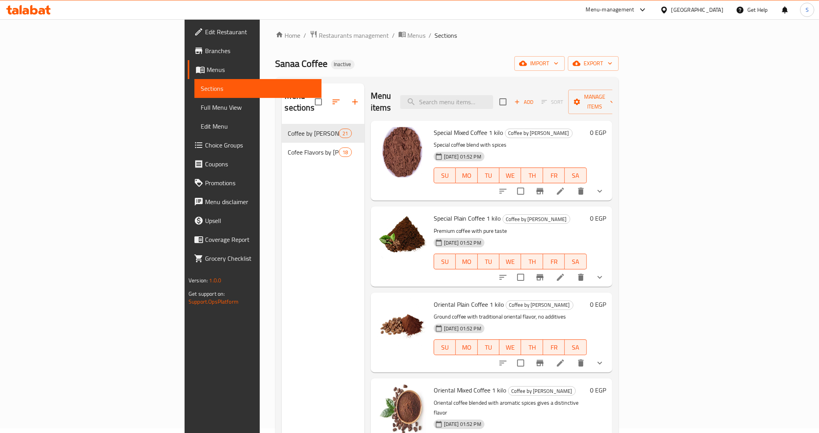
scroll to position [0, 0]
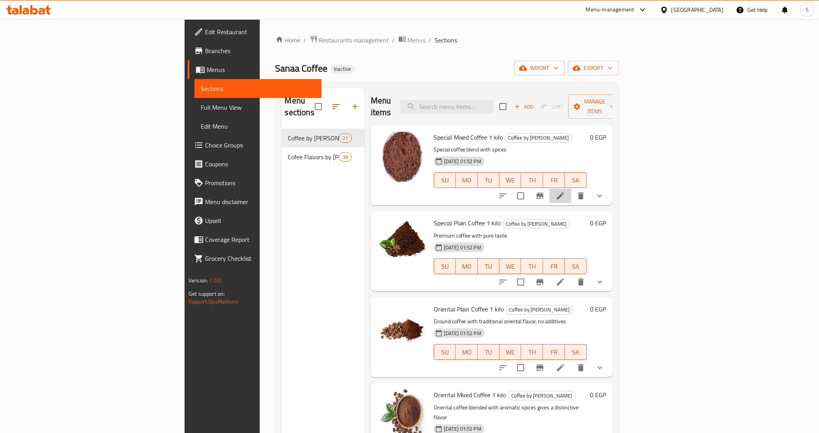
click at [572, 189] on li at bounding box center [561, 196] width 22 height 14
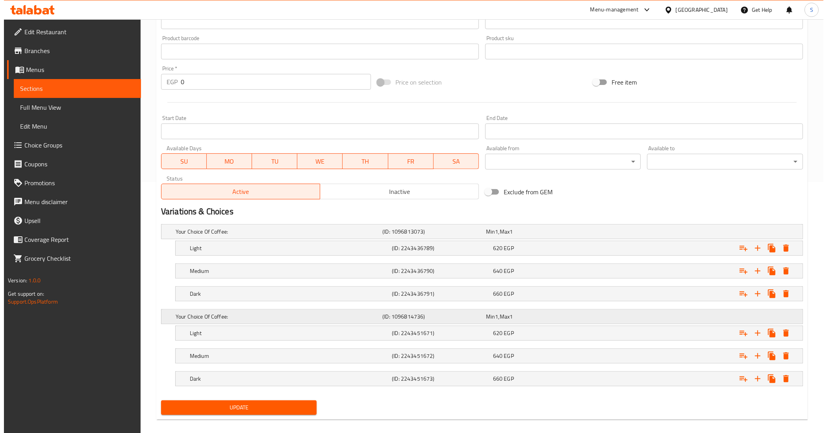
scroll to position [261, 0]
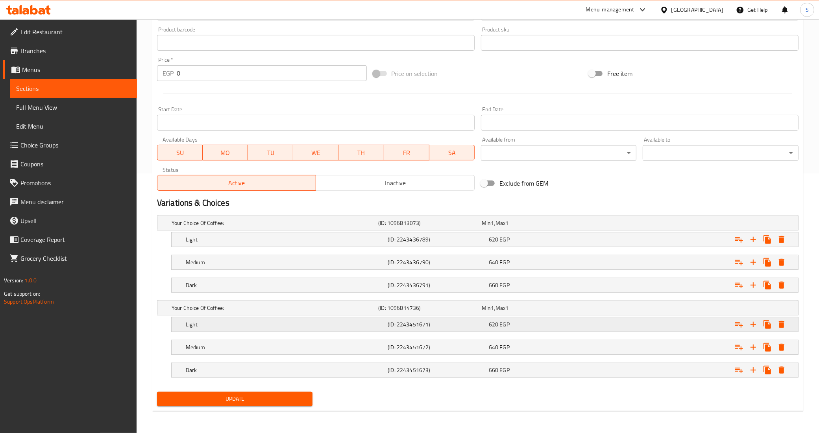
click at [789, 247] on div "Expand" at bounding box center [760, 240] width 57 height 14
click at [778, 322] on icon "Expand" at bounding box center [781, 324] width 9 height 9
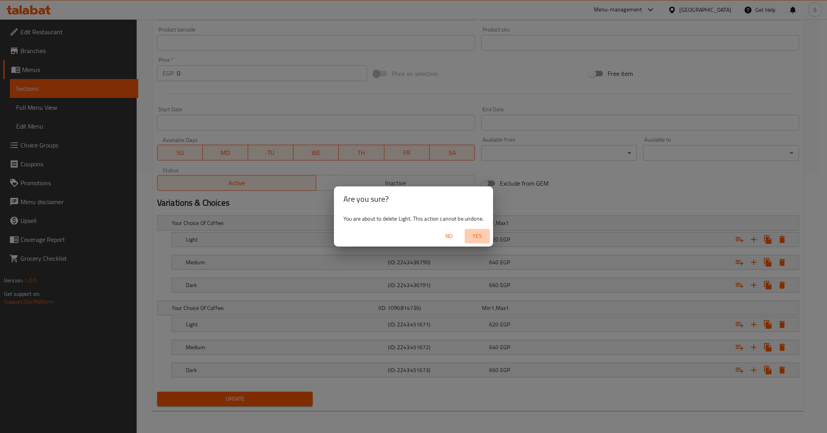
click at [486, 240] on span "Yes" at bounding box center [477, 237] width 19 height 10
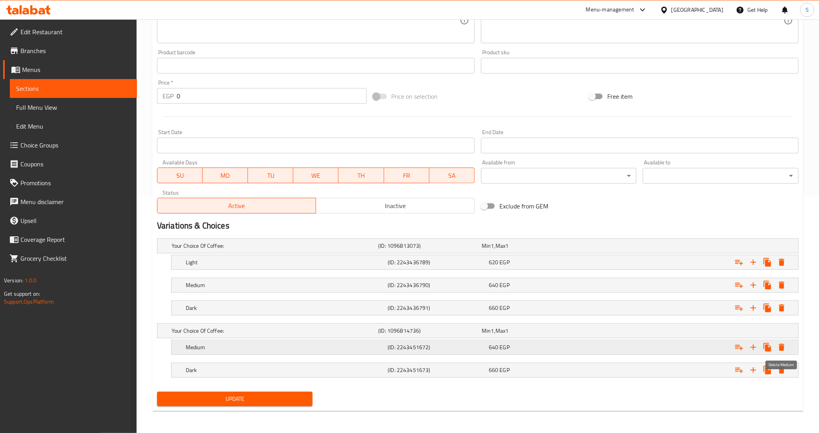
click at [784, 349] on icon "Expand" at bounding box center [782, 347] width 6 height 7
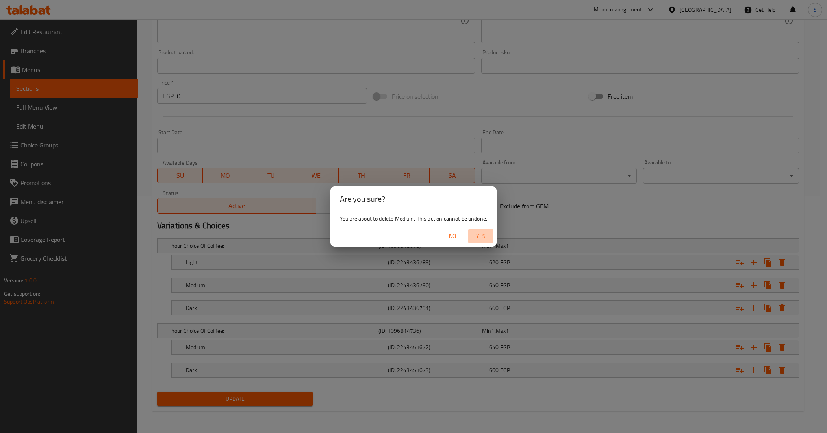
click at [479, 232] on span "Yes" at bounding box center [480, 237] width 19 height 10
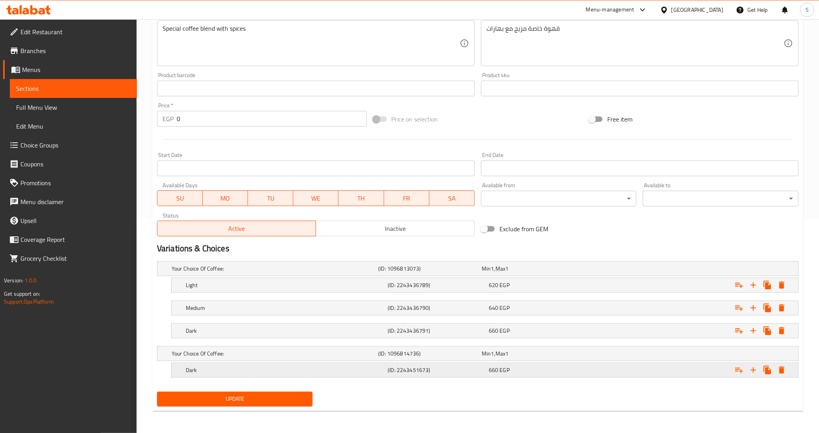
click at [784, 290] on icon "Expand" at bounding box center [781, 285] width 9 height 9
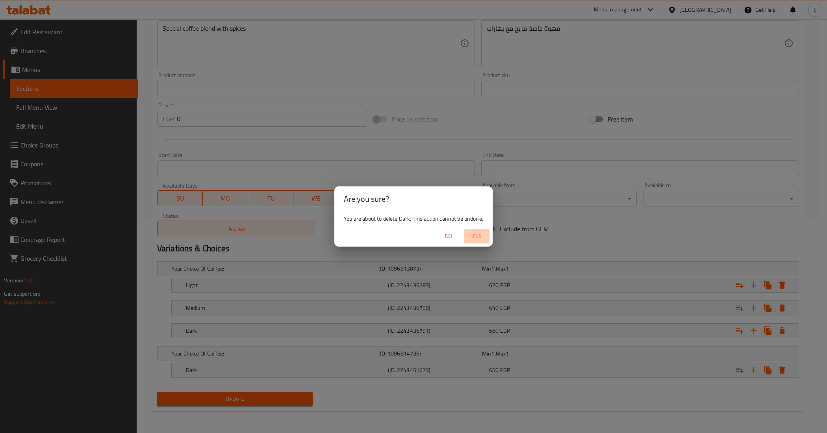
drag, startPoint x: 481, startPoint y: 234, endPoint x: 475, endPoint y: 241, distance: 9.2
click at [478, 234] on span "Yes" at bounding box center [476, 237] width 19 height 10
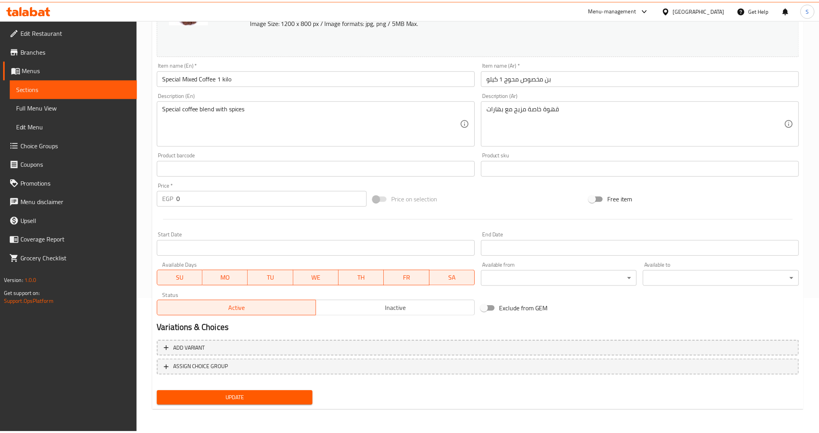
scroll to position [127, 0]
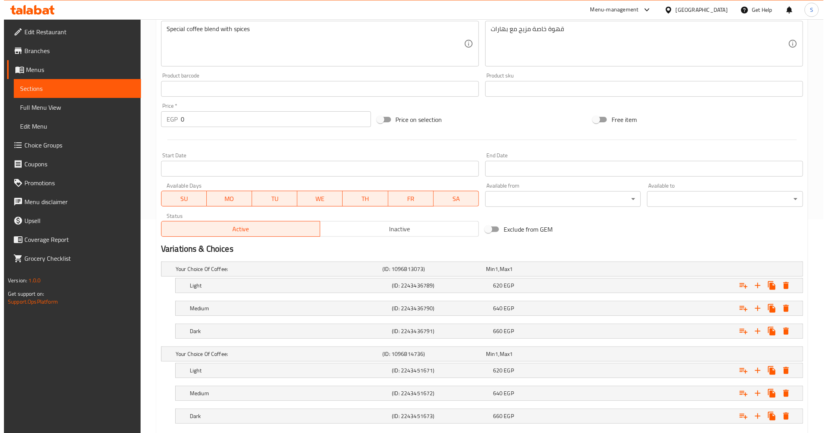
scroll to position [261, 0]
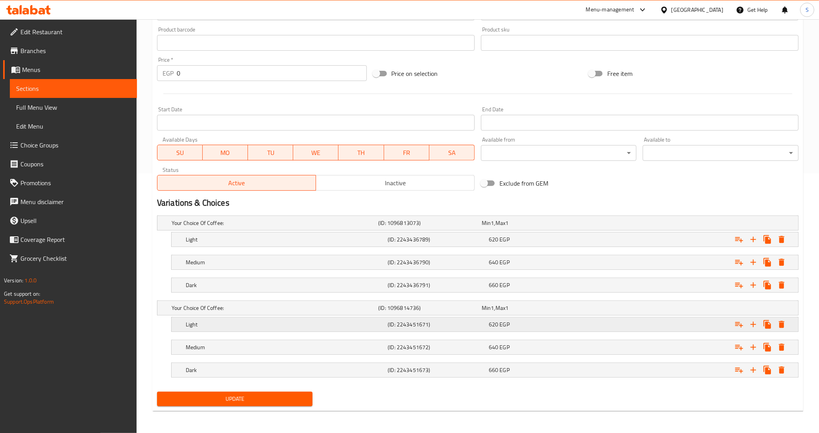
click at [781, 243] on icon "Expand" at bounding box center [782, 239] width 6 height 7
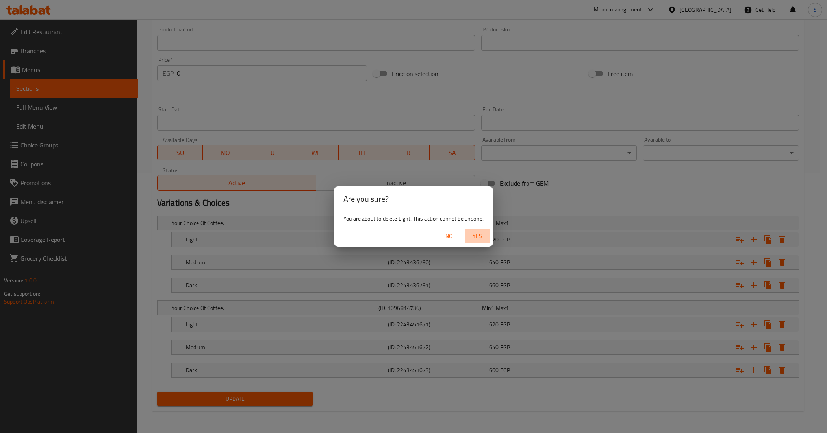
click at [476, 238] on span "Yes" at bounding box center [477, 237] width 19 height 10
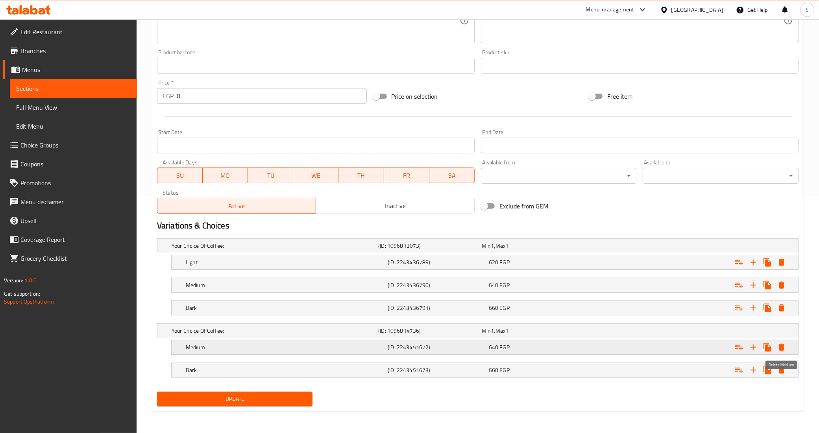
click at [784, 349] on icon "Expand" at bounding box center [781, 347] width 9 height 9
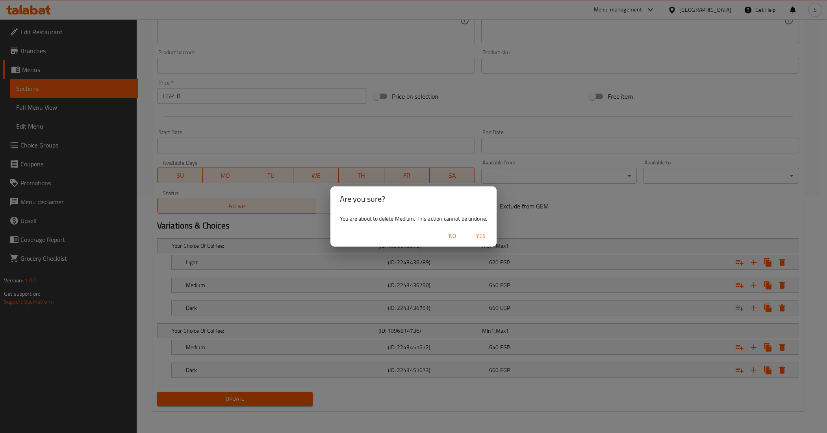
drag, startPoint x: 478, startPoint y: 237, endPoint x: 511, endPoint y: 255, distance: 38.1
click at [479, 236] on span "Yes" at bounding box center [480, 237] width 19 height 10
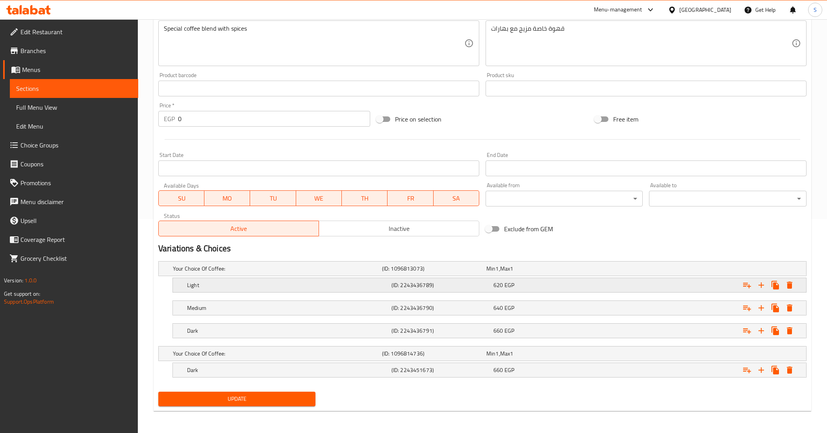
scroll to position [215, 0]
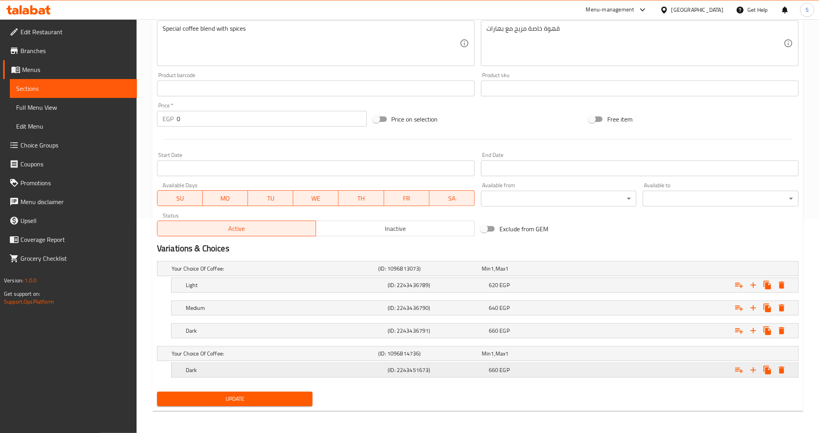
click at [788, 293] on div "Expand" at bounding box center [760, 285] width 57 height 14
click at [780, 369] on icon "Expand" at bounding box center [781, 370] width 9 height 9
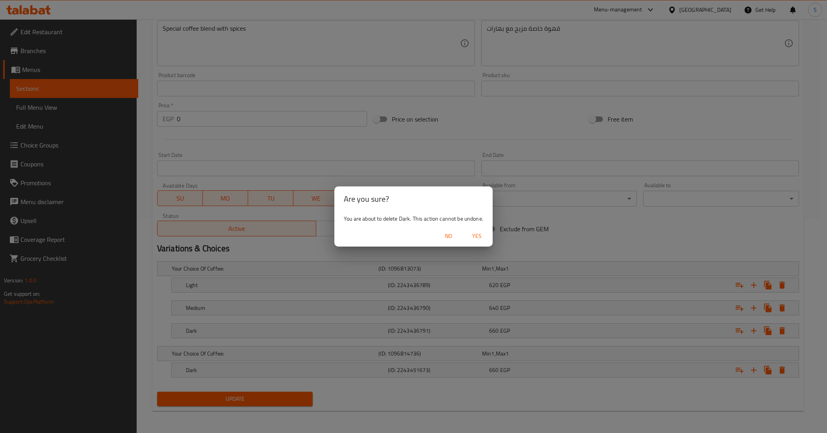
click at [475, 238] on span "Yes" at bounding box center [476, 237] width 19 height 10
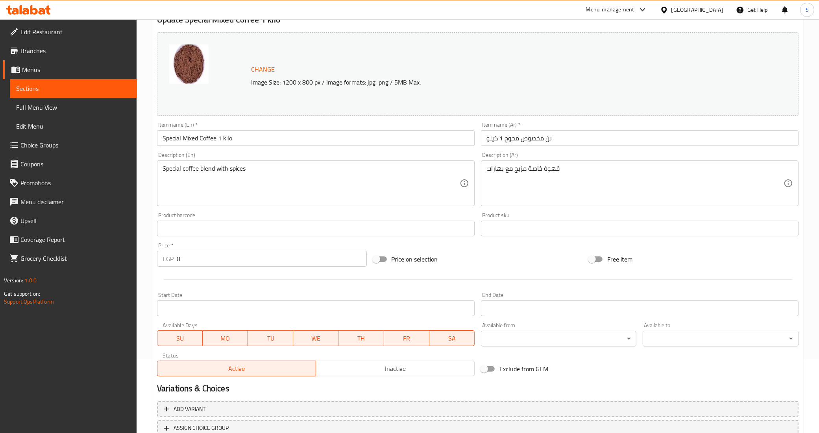
scroll to position [0, 0]
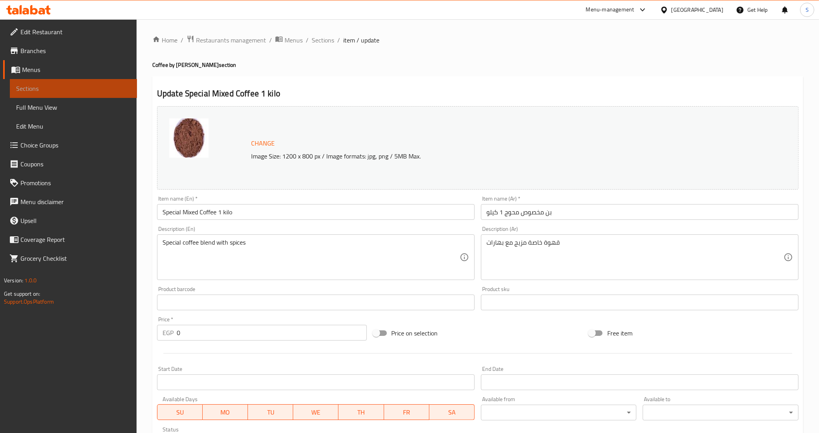
click at [50, 89] on span "Sections" at bounding box center [73, 88] width 115 height 9
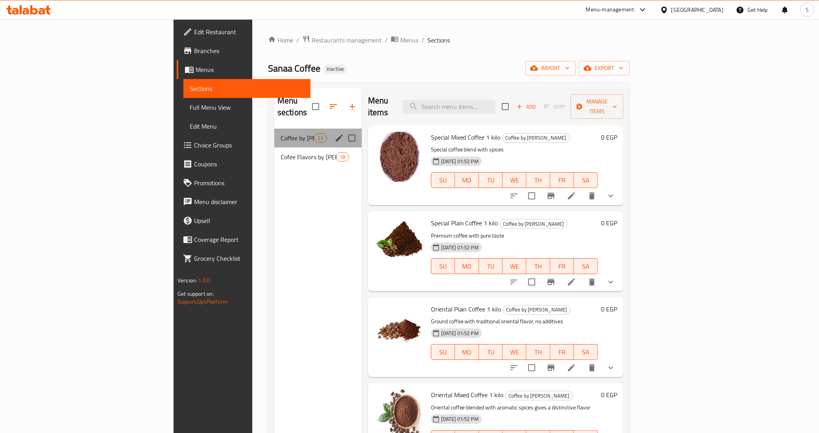
drag, startPoint x: 262, startPoint y: 133, endPoint x: 248, endPoint y: 138, distance: 14.2
click at [274, 133] on div "Coffee by [PERSON_NAME] 21" at bounding box center [317, 138] width 87 height 19
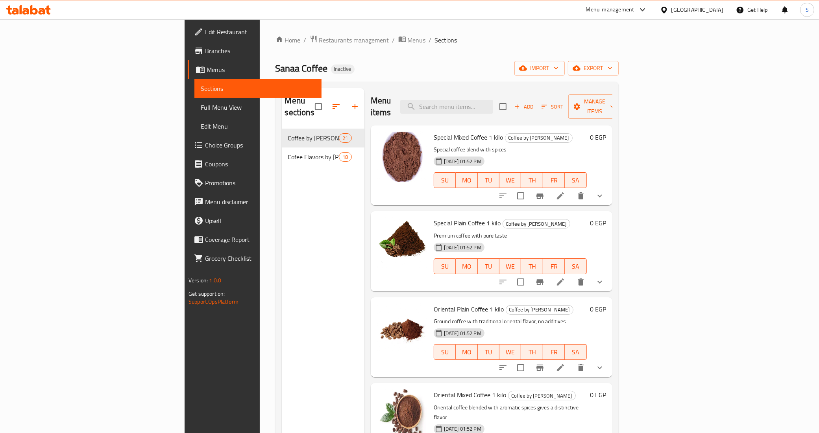
click at [201, 105] on span "Full Menu View" at bounding box center [258, 107] width 115 height 9
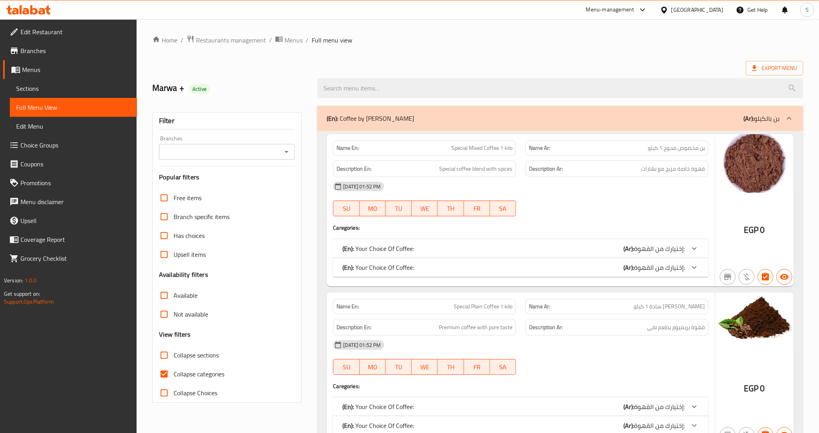
drag, startPoint x: 162, startPoint y: 366, endPoint x: 165, endPoint y: 384, distance: 18.5
click at [163, 366] on input "Collapse categories" at bounding box center [164, 374] width 19 height 19
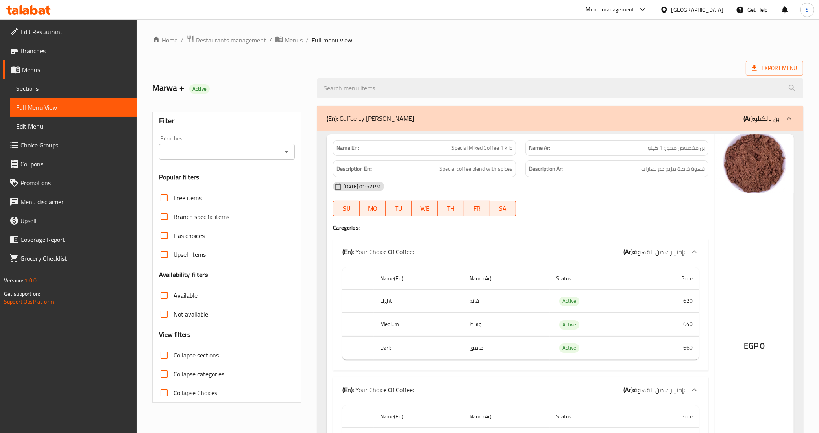
click at [164, 376] on input "Collapse categories" at bounding box center [164, 374] width 19 height 19
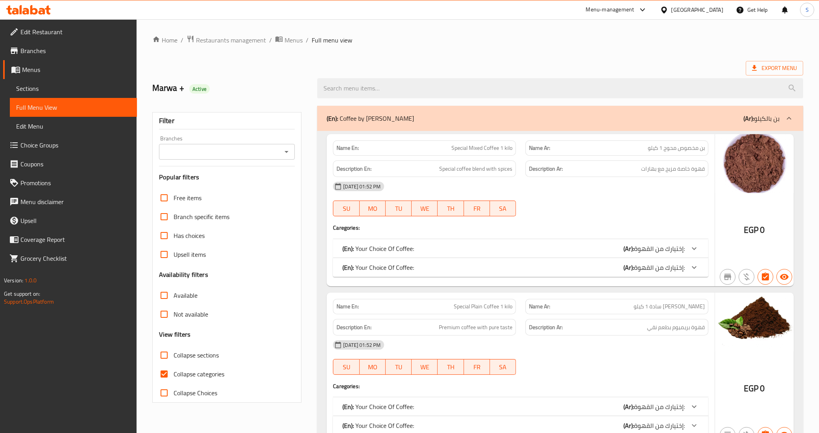
drag, startPoint x: 161, startPoint y: 377, endPoint x: 168, endPoint y: 384, distance: 9.7
click at [162, 377] on input "Collapse categories" at bounding box center [164, 374] width 19 height 19
checkbox input "false"
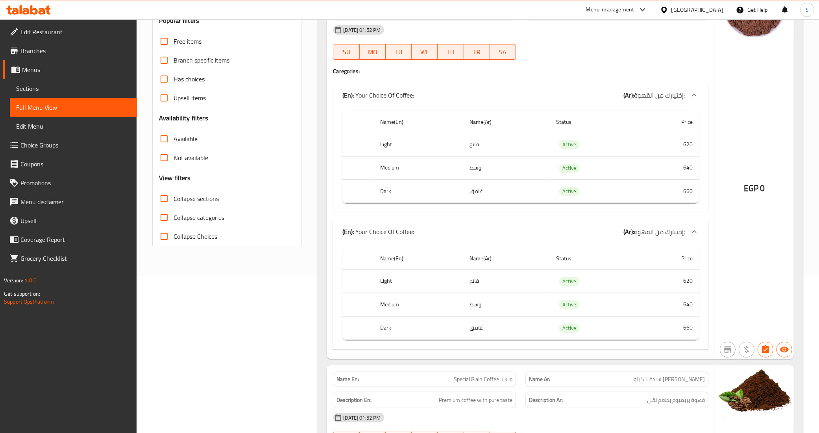
scroll to position [49, 0]
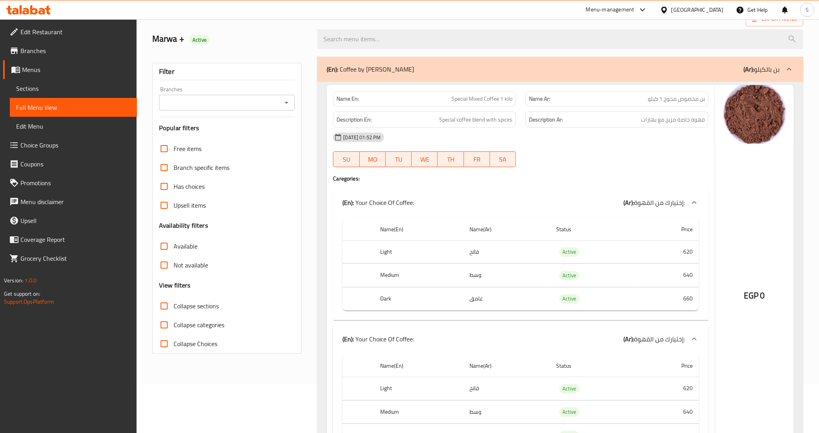
click at [31, 85] on span "Sections" at bounding box center [73, 88] width 115 height 9
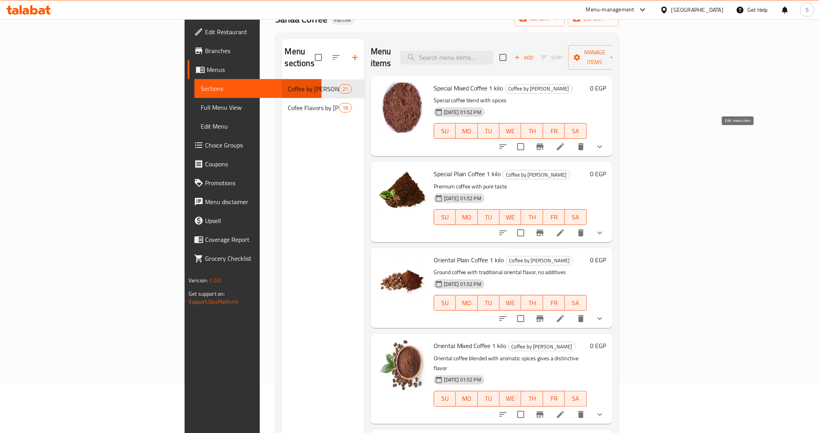
click at [564, 143] on icon at bounding box center [560, 146] width 7 height 7
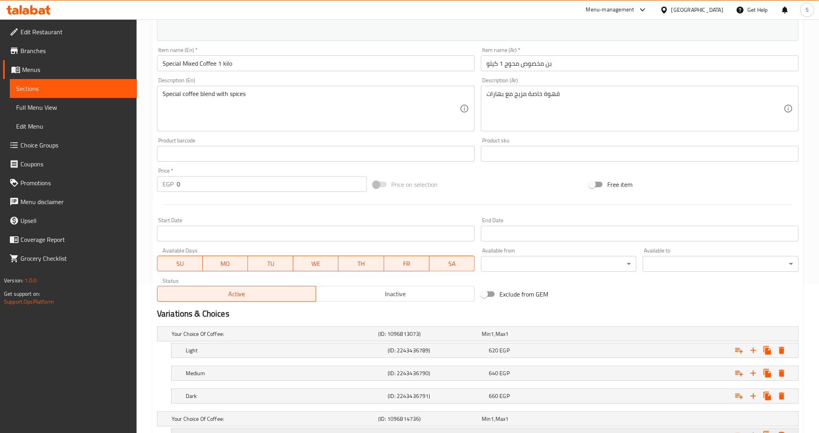
scroll to position [261, 0]
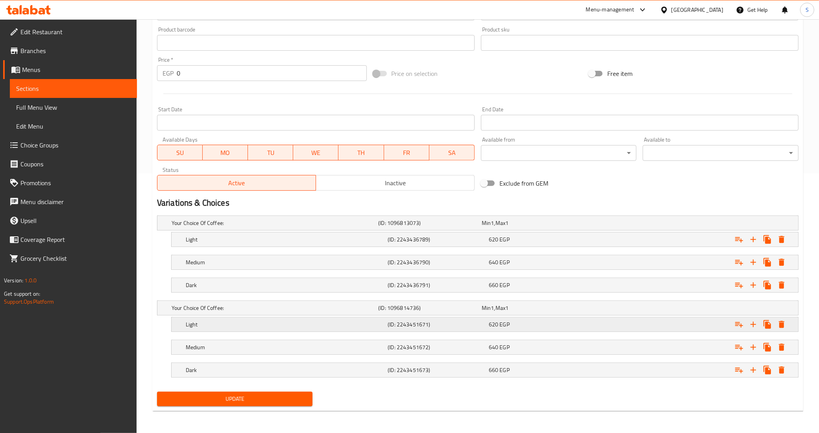
click at [296, 229] on div "Light" at bounding box center [273, 223] width 207 height 11
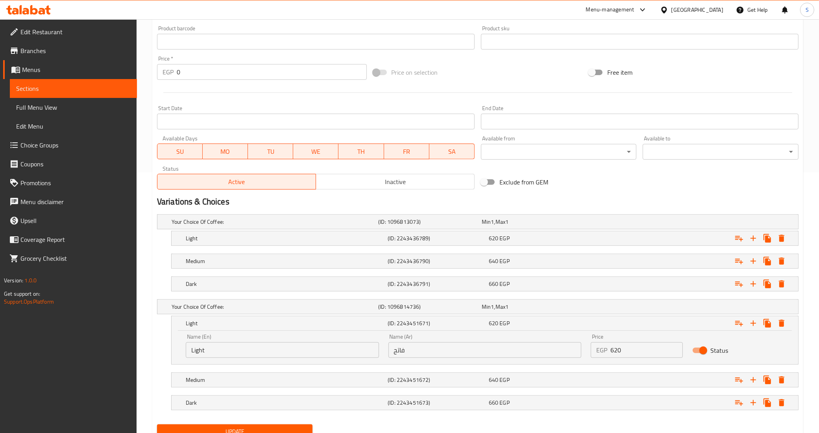
click at [257, 348] on input "Light" at bounding box center [282, 351] width 193 height 16
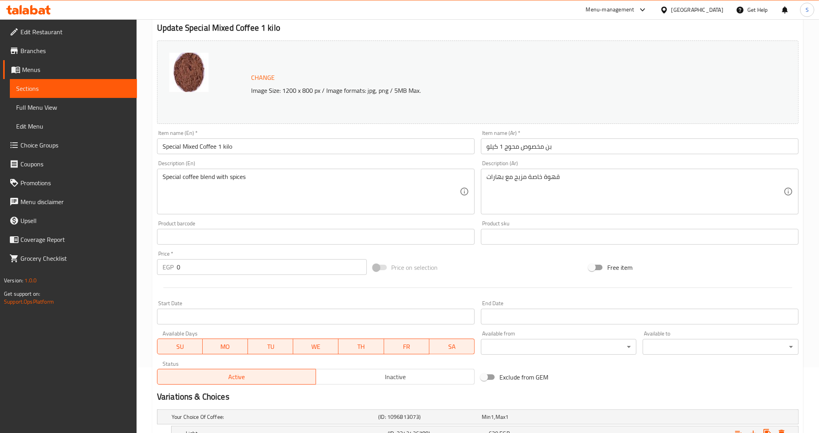
scroll to position [64, 0]
type input "Light"
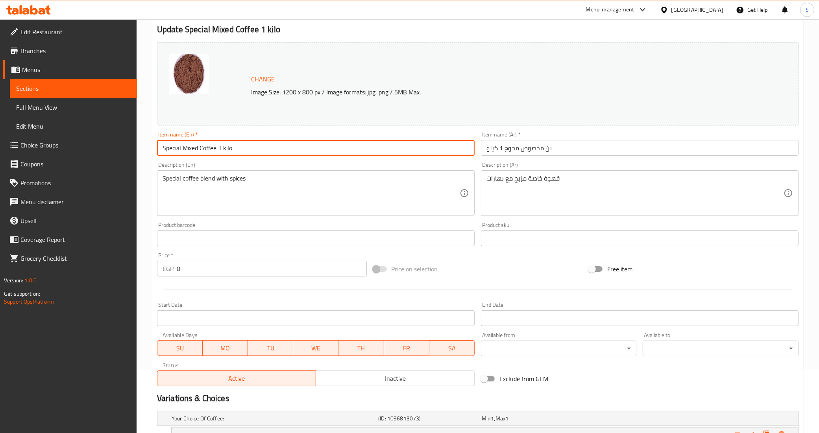
drag, startPoint x: 230, startPoint y: 150, endPoint x: 217, endPoint y: 150, distance: 12.6
click at [217, 150] on input "Special Mixed Coffee 1 kilo" at bounding box center [316, 148] width 318 height 16
type input "Special Mixed Coffee"
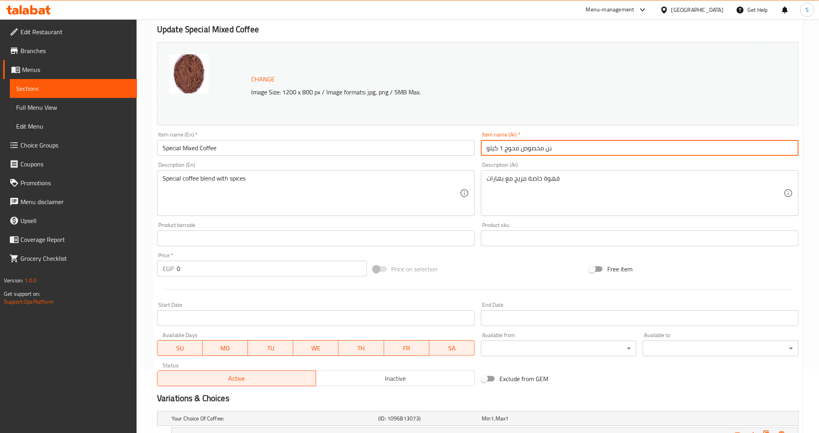
drag, startPoint x: 594, startPoint y: 147, endPoint x: 537, endPoint y: 152, distance: 56.5
click at [537, 152] on input "بن مخصوص محوج 1 كيلو" at bounding box center [640, 148] width 318 height 16
click at [507, 150] on input "بن مخصوص محوج 1 كيلو" at bounding box center [640, 148] width 318 height 16
drag, startPoint x: 505, startPoint y: 148, endPoint x: 455, endPoint y: 213, distance: 81.7
click at [485, 149] on input "بن مخصوص محوج 1 كيلو" at bounding box center [640, 148] width 318 height 16
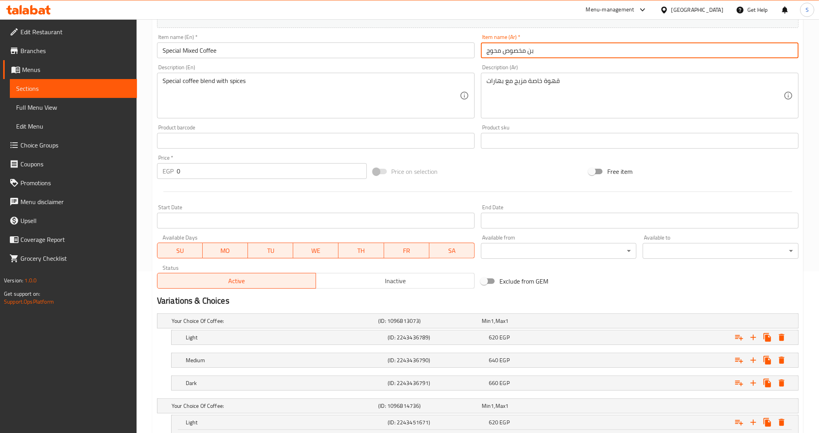
scroll to position [163, 0]
drag, startPoint x: 496, startPoint y: 54, endPoint x: 484, endPoint y: 54, distance: 11.8
click at [484, 54] on input "بن مخصوص محوج" at bounding box center [640, 50] width 318 height 16
type input "بن مخصوص محوج"
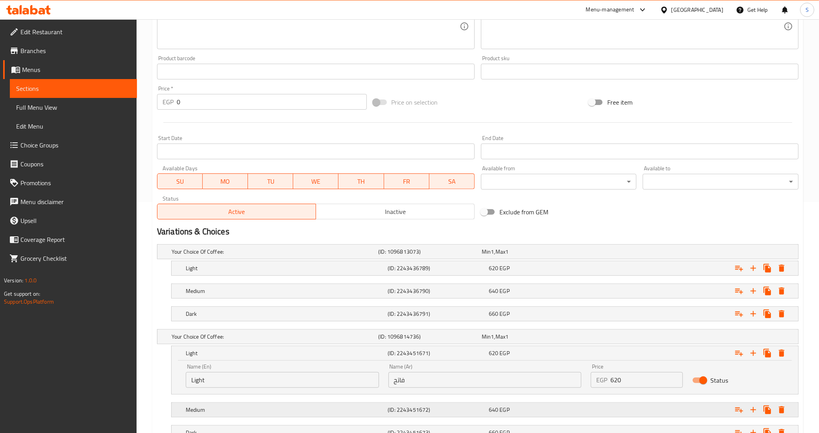
scroll to position [295, 0]
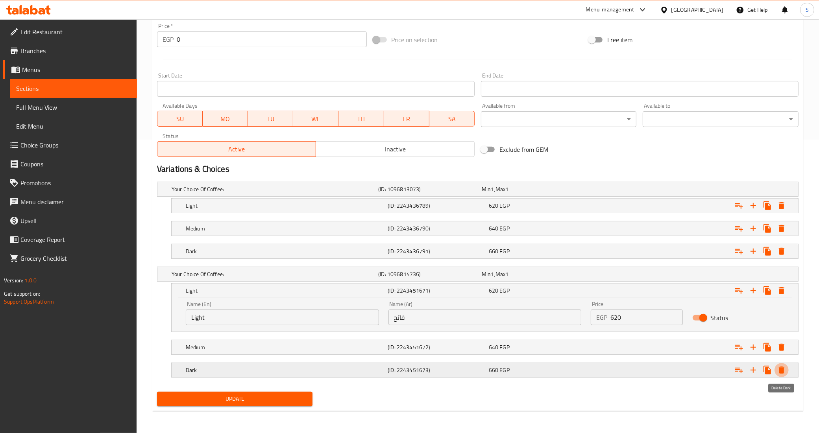
click at [780, 369] on icon "Expand" at bounding box center [782, 370] width 6 height 7
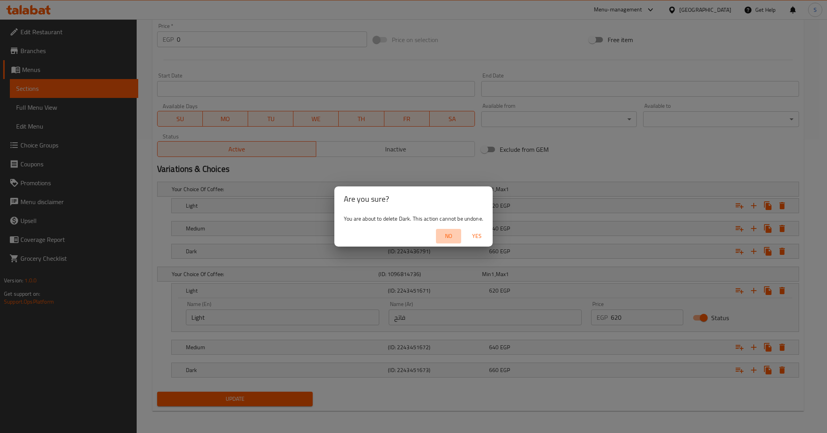
click at [453, 235] on span "No" at bounding box center [448, 237] width 19 height 10
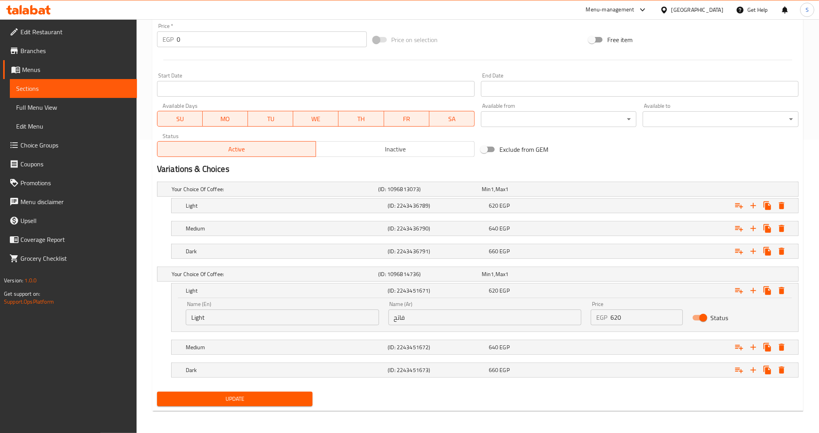
click at [37, 141] on span "Choice Groups" at bounding box center [75, 145] width 110 height 9
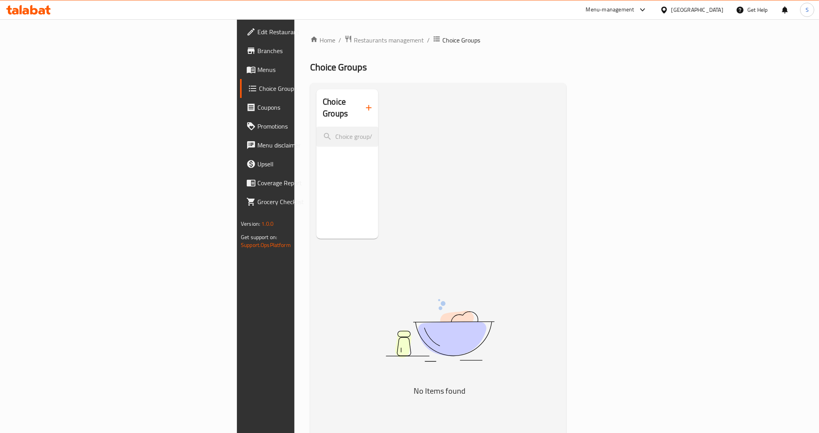
click at [257, 73] on span "Menus" at bounding box center [312, 69] width 110 height 9
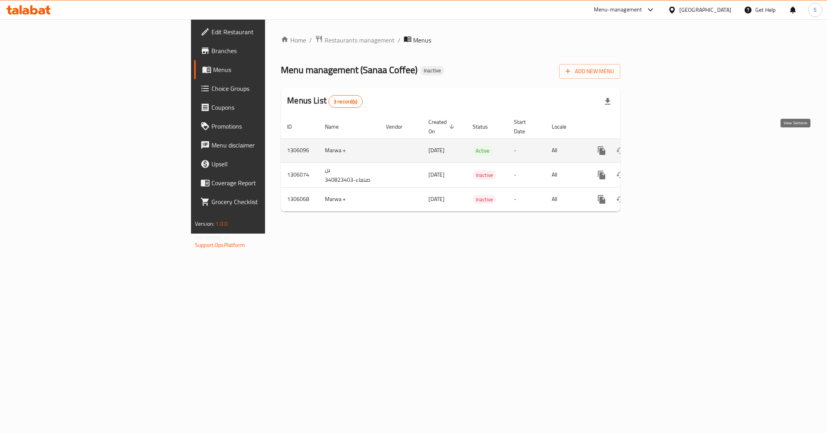
click at [668, 146] on link "enhanced table" at bounding box center [658, 150] width 19 height 19
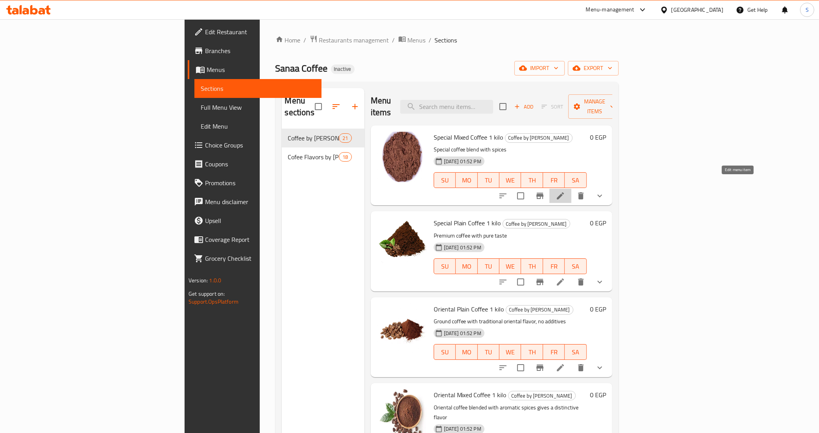
click at [565, 191] on icon at bounding box center [560, 195] width 9 height 9
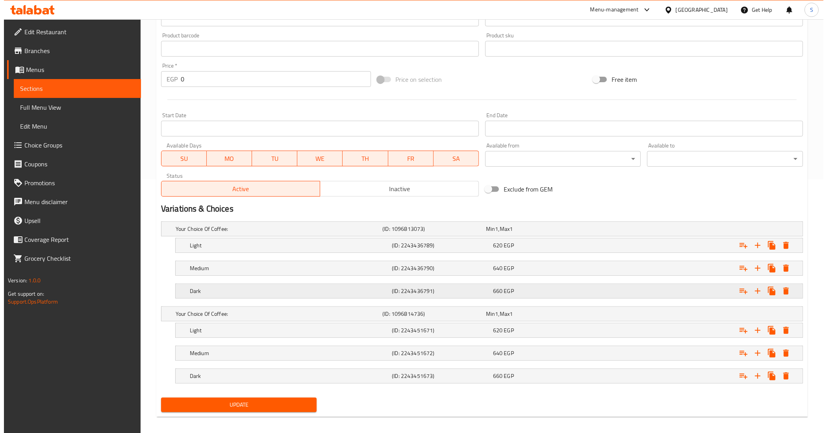
scroll to position [261, 0]
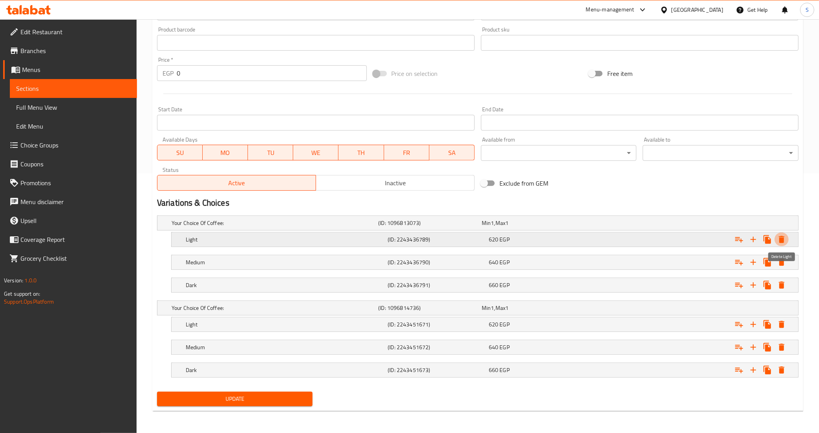
click at [785, 238] on icon "Expand" at bounding box center [781, 239] width 9 height 9
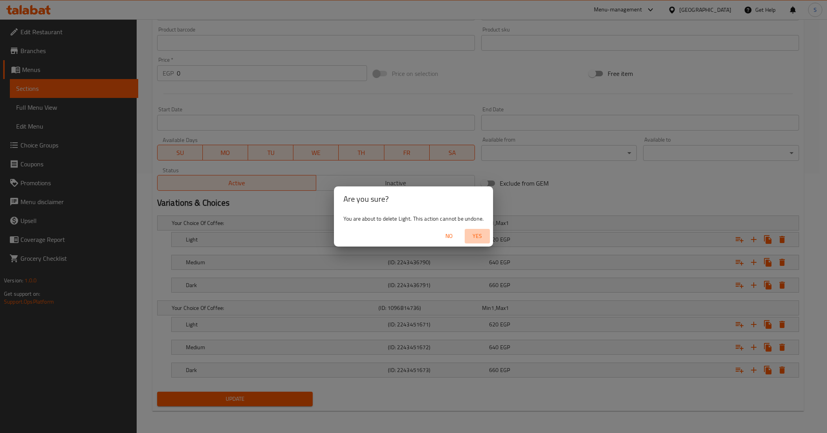
click at [482, 233] on span "Yes" at bounding box center [477, 237] width 19 height 10
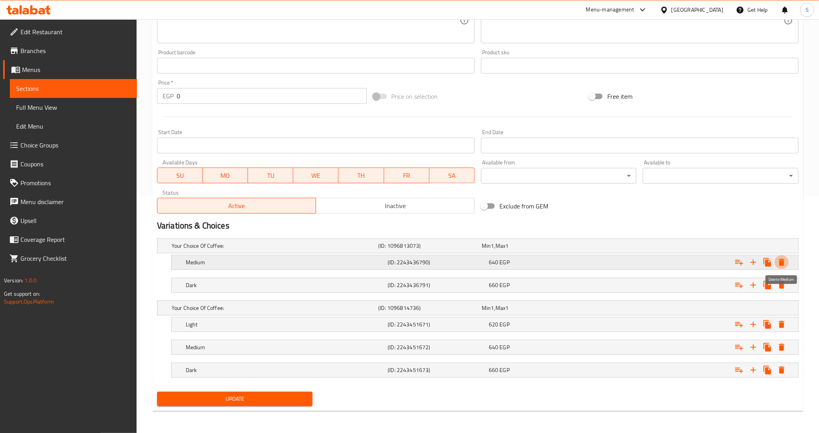
click at [780, 258] on icon "Expand" at bounding box center [781, 262] width 9 height 9
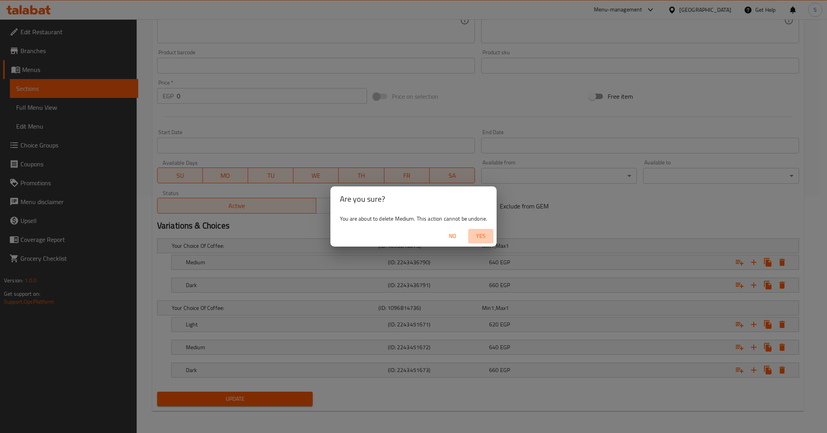
click at [489, 236] on span "Yes" at bounding box center [480, 237] width 19 height 10
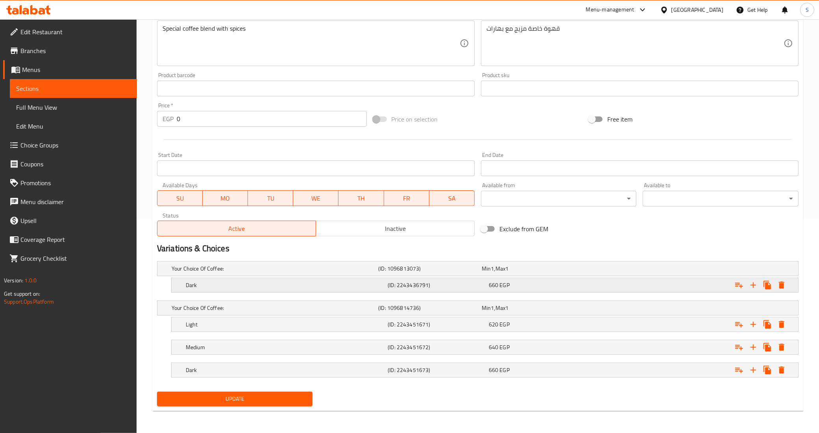
click at [782, 284] on icon "Expand" at bounding box center [782, 285] width 6 height 7
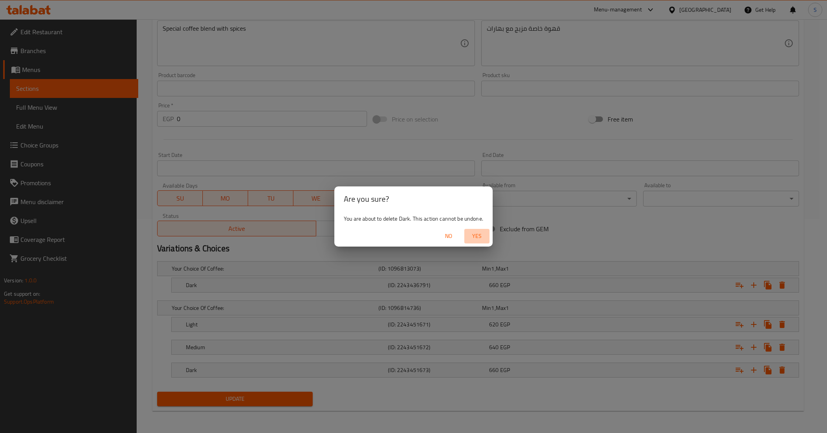
click at [477, 232] on span "Yes" at bounding box center [476, 237] width 19 height 10
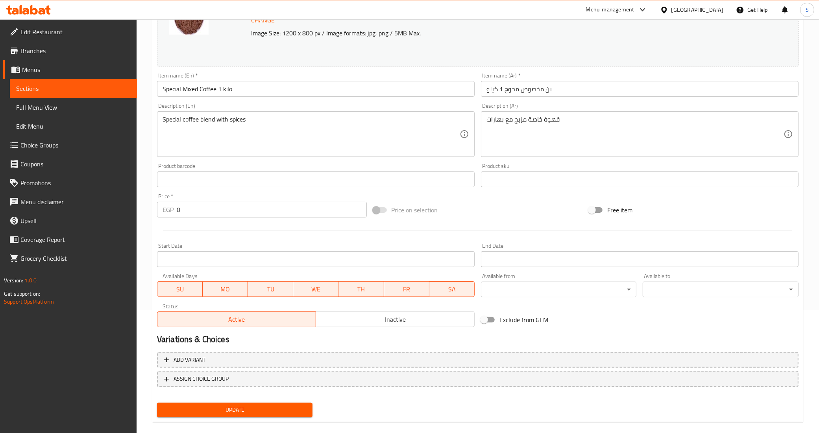
scroll to position [0, 0]
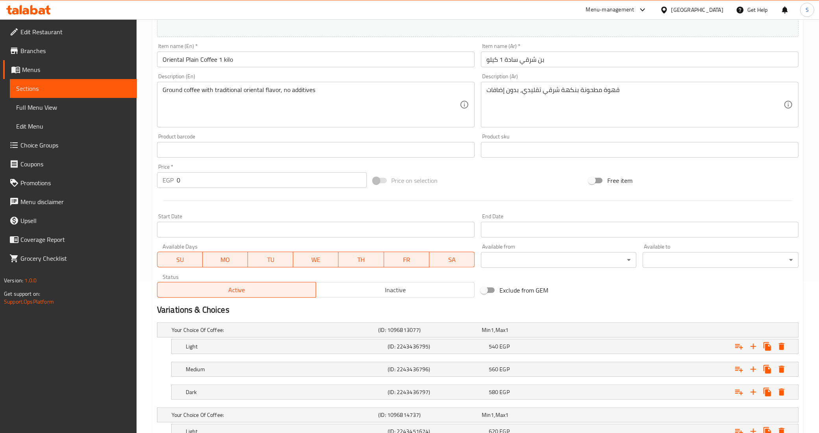
scroll to position [246, 0]
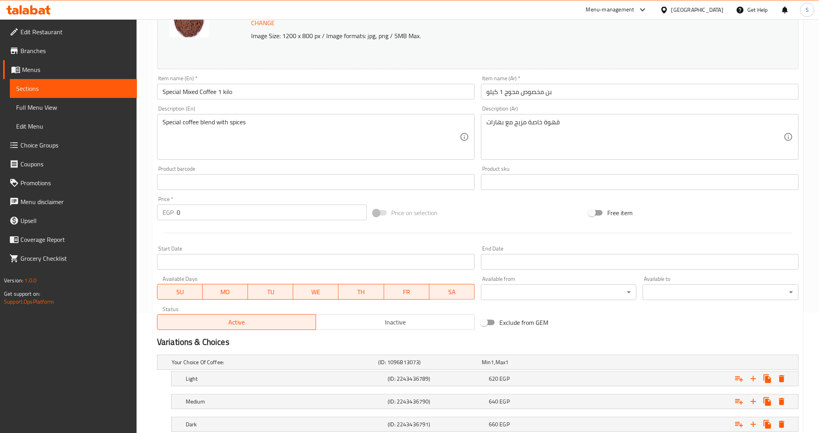
scroll to position [261, 0]
